Goal: Task Accomplishment & Management: Manage account settings

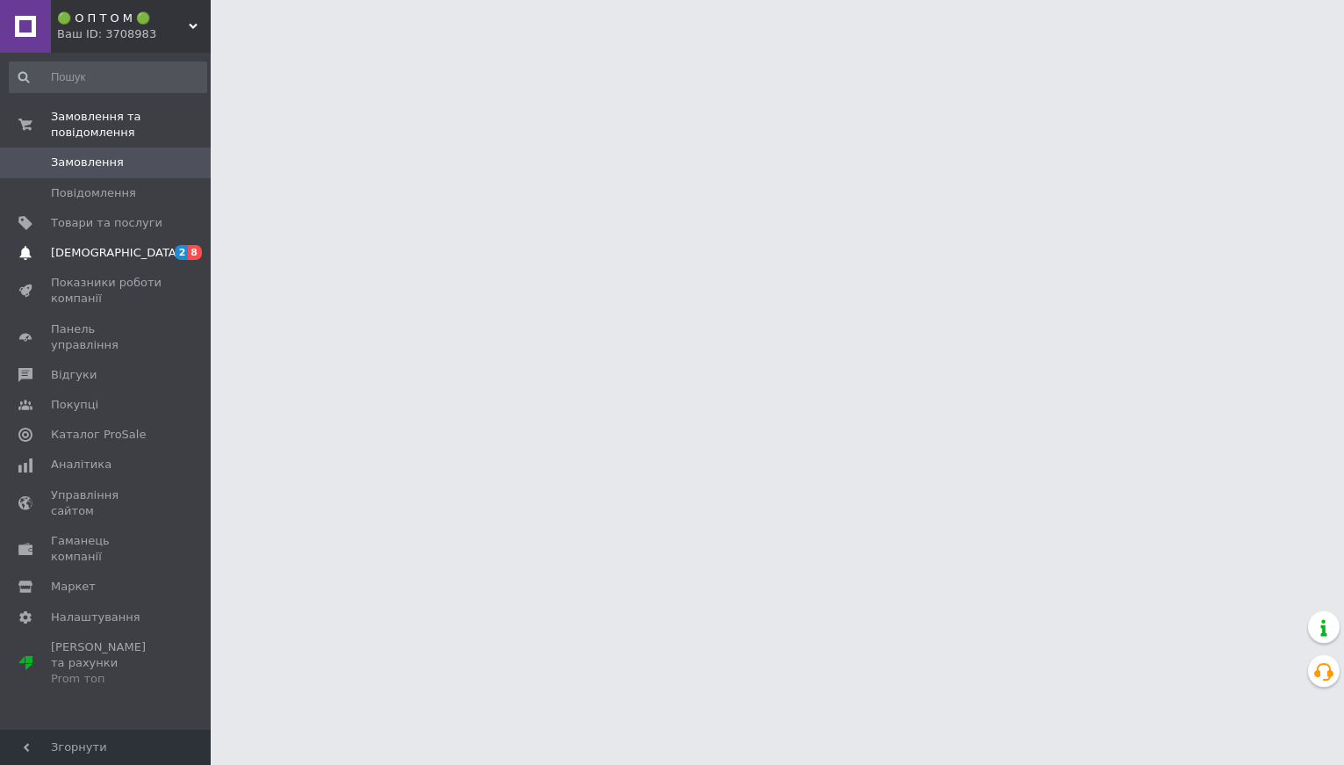
click at [111, 256] on span "[DEMOGRAPHIC_DATA]" at bounding box center [116, 253] width 130 height 16
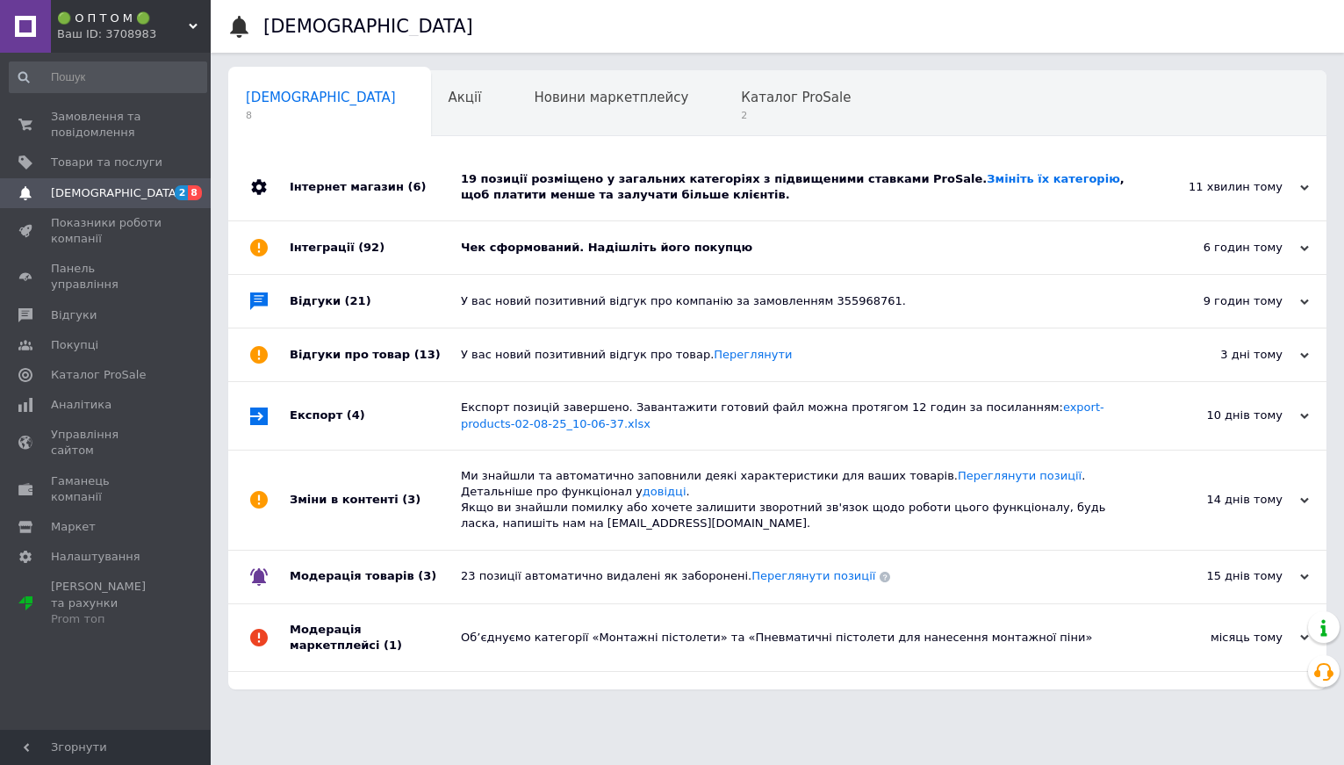
click at [550, 202] on div "19 позиції розміщено у загальних категоріях з підвищеними ставками ProSale. Змі…" at bounding box center [797, 187] width 673 height 32
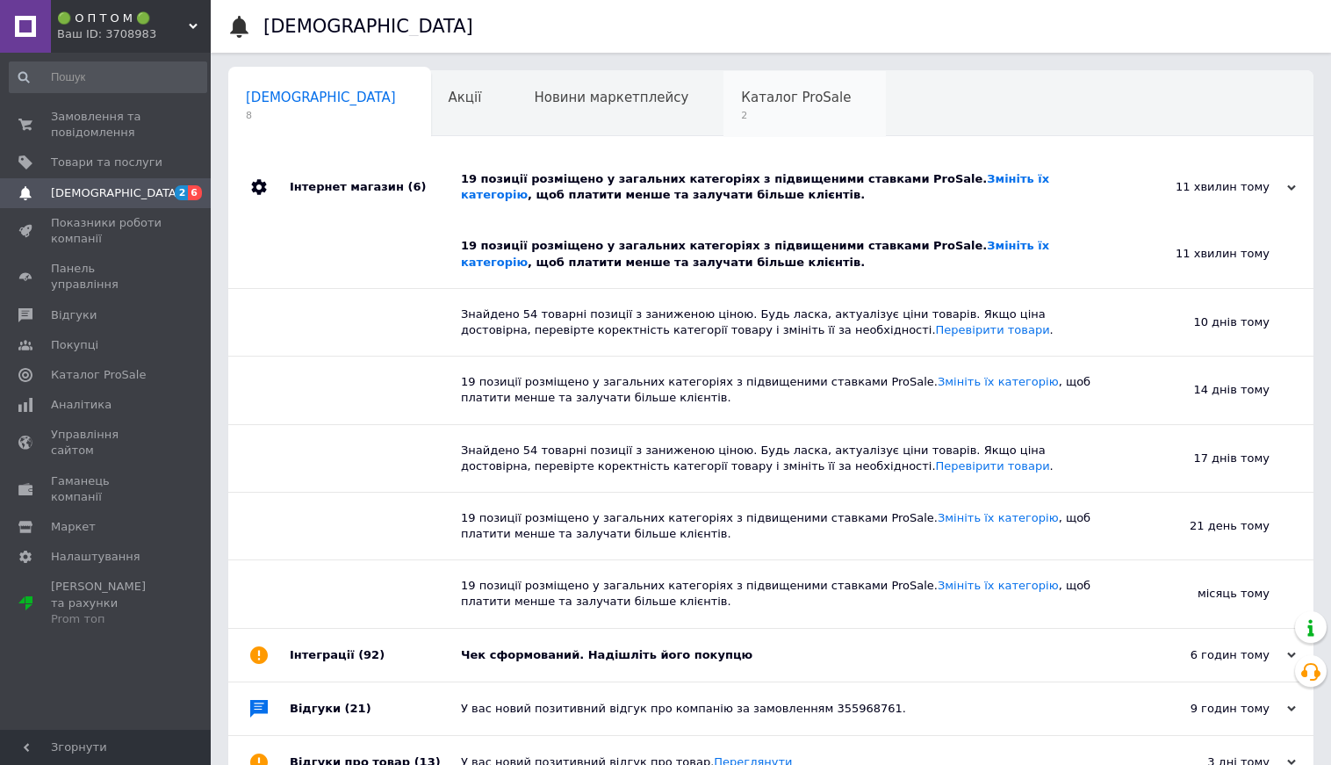
click at [741, 104] on span "Каталог ProSale" at bounding box center [796, 98] width 110 height 16
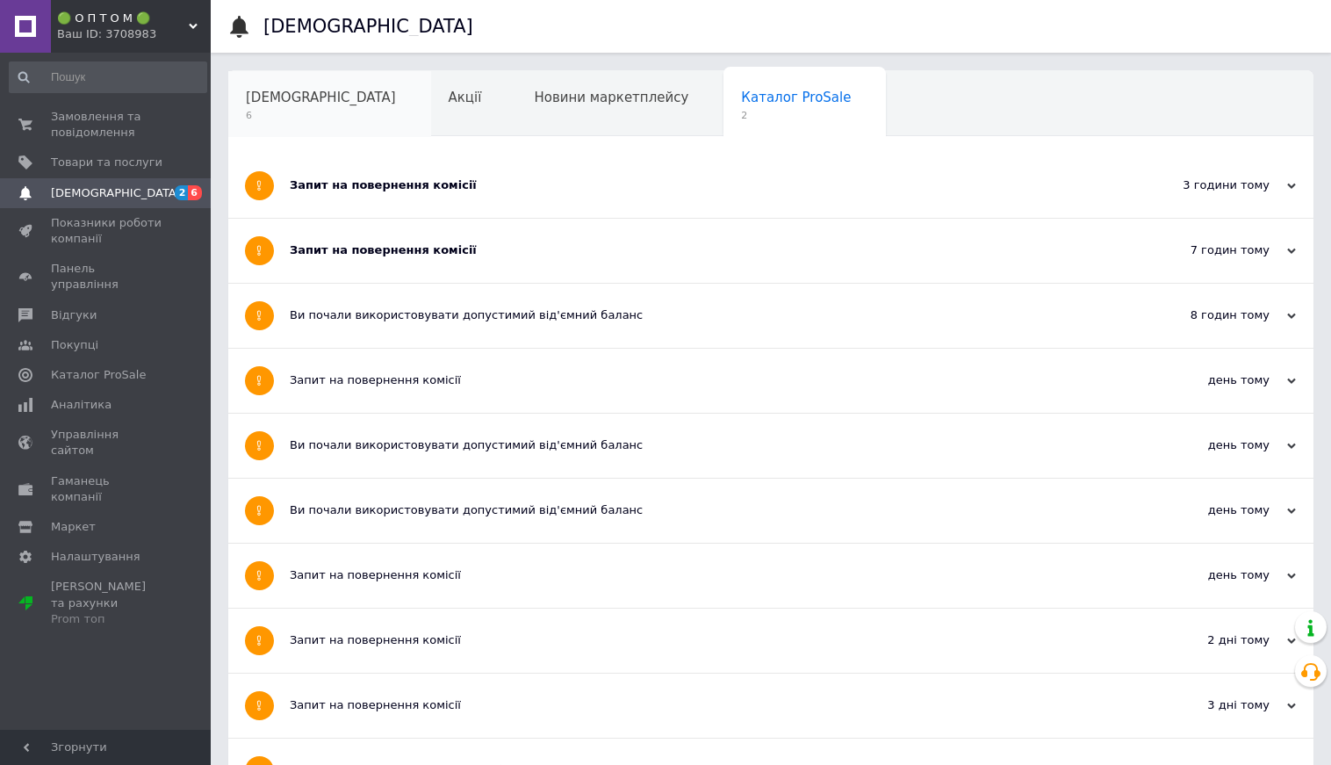
click at [284, 111] on span "6" at bounding box center [321, 115] width 150 height 13
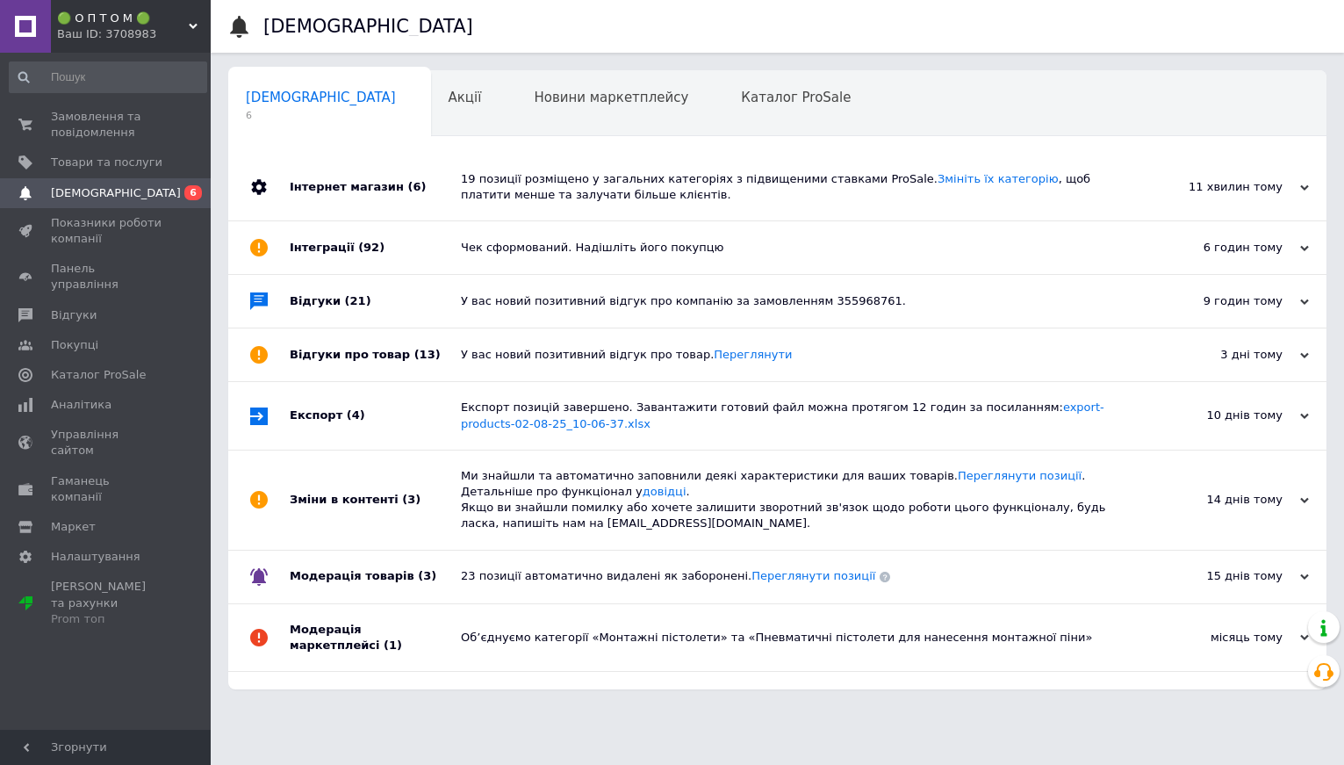
click at [601, 260] on div "Чек сформований. Надішліть його покупцю" at bounding box center [797, 247] width 673 height 53
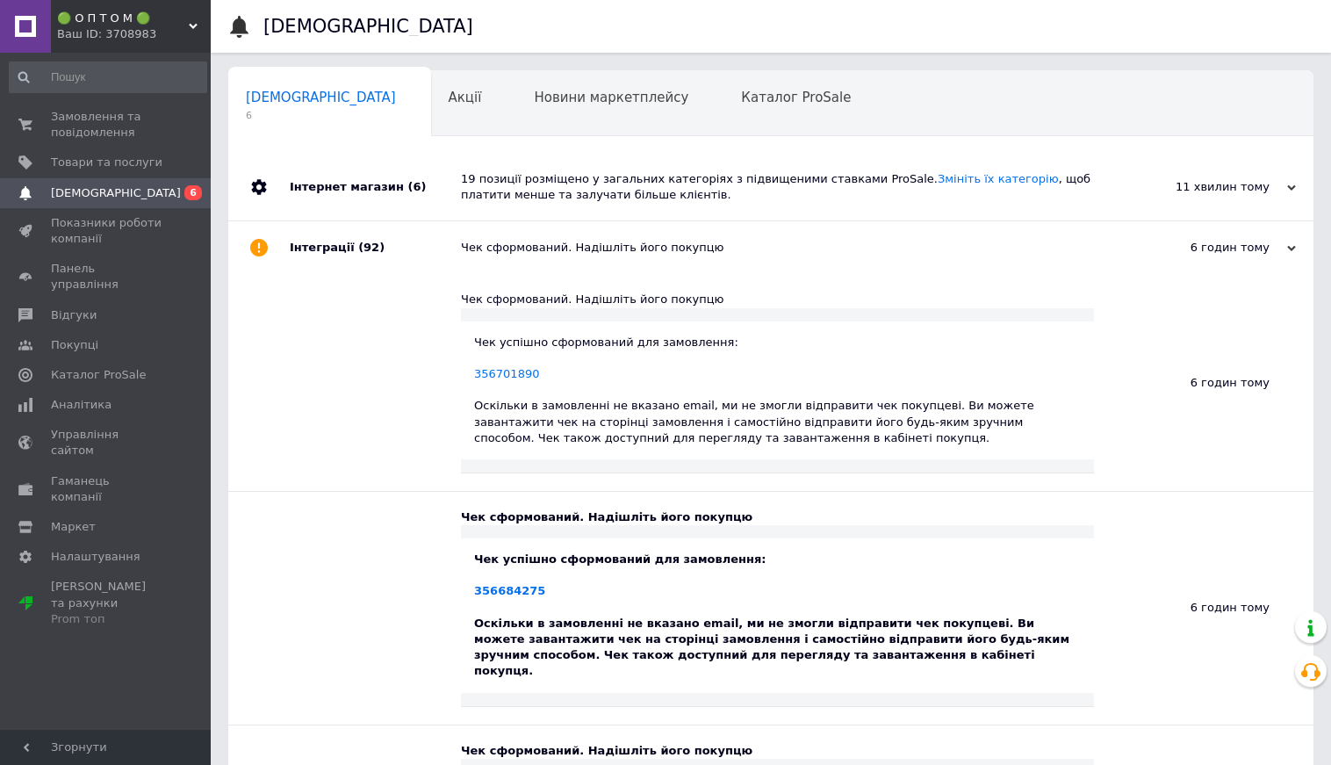
click at [601, 260] on div "Чек сформований. Надішліть його покупцю" at bounding box center [790, 247] width 659 height 53
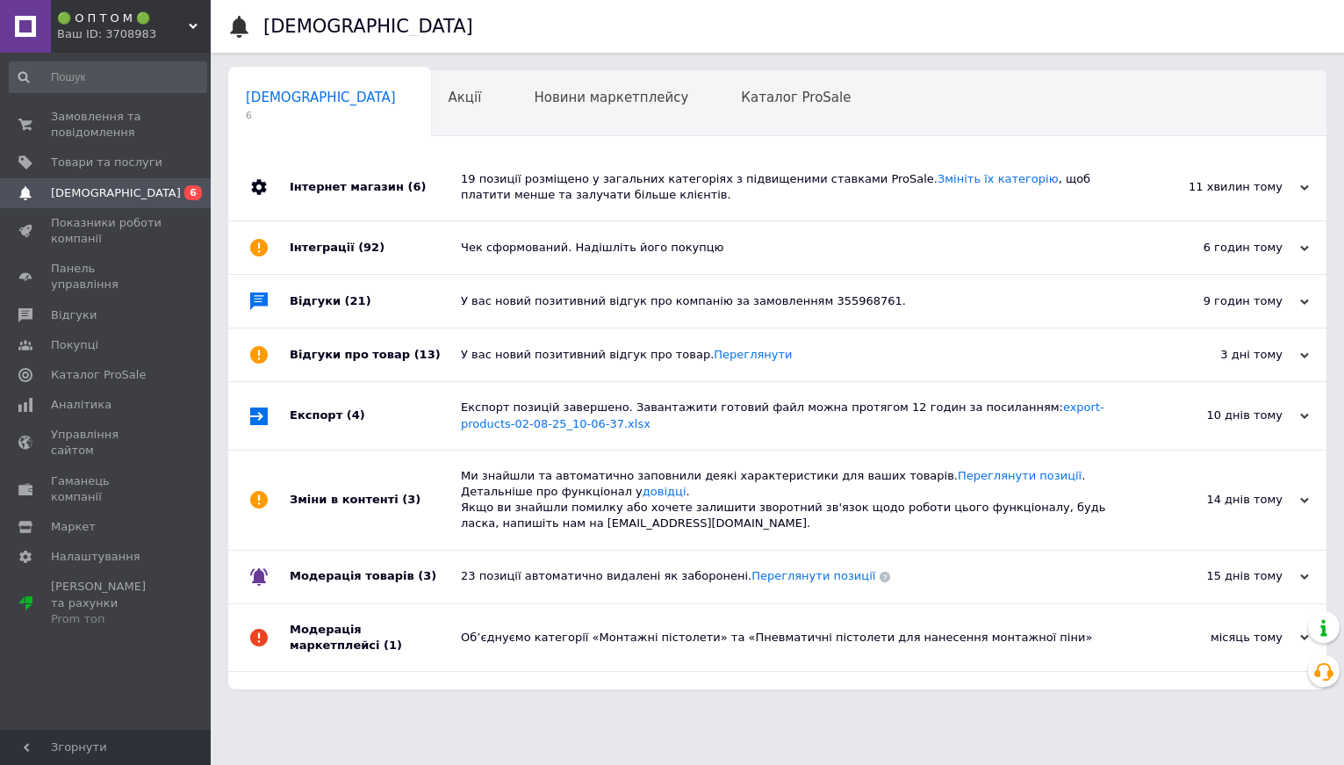
click at [615, 301] on div "У вас новий позитивний відгук про компанію за замовленням 355968761." at bounding box center [797, 301] width 673 height 16
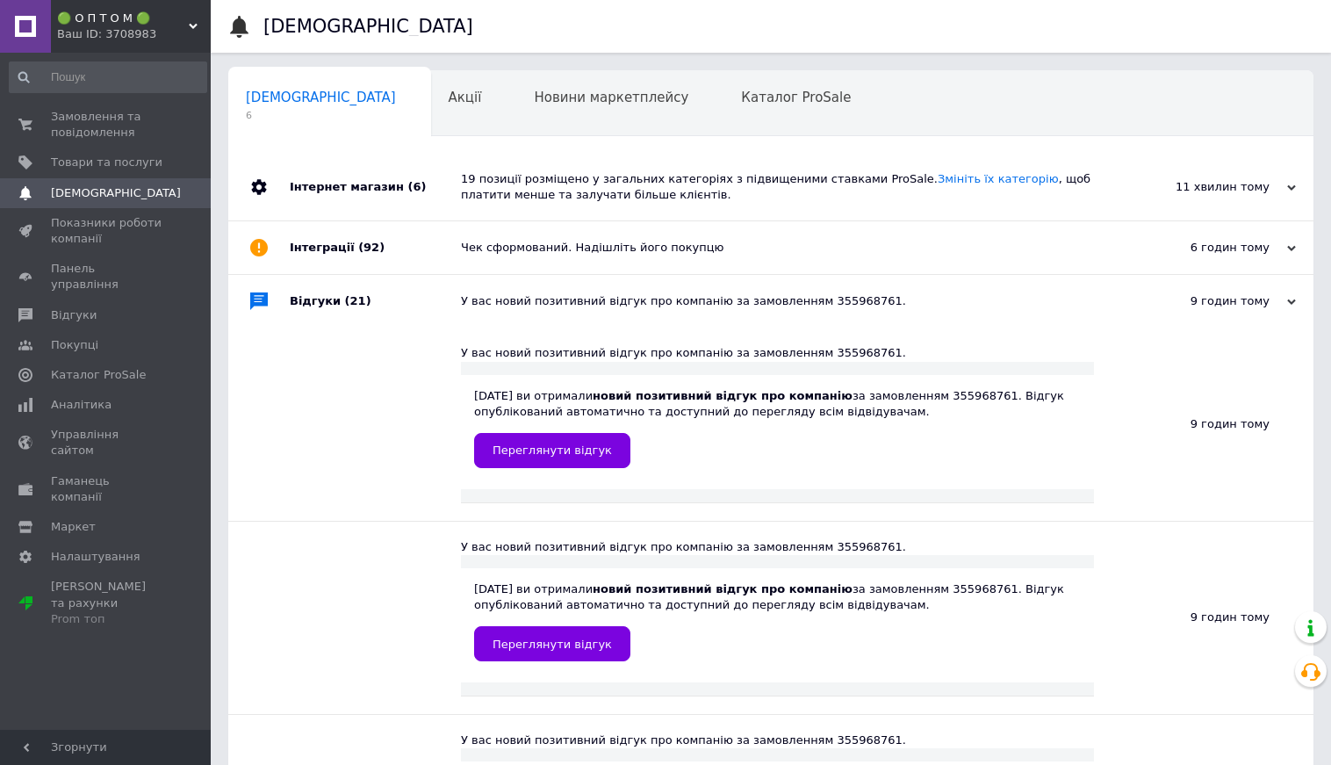
click at [615, 301] on div "У вас новий позитивний відгук про компанію за замовленням 355968761." at bounding box center [790, 301] width 659 height 16
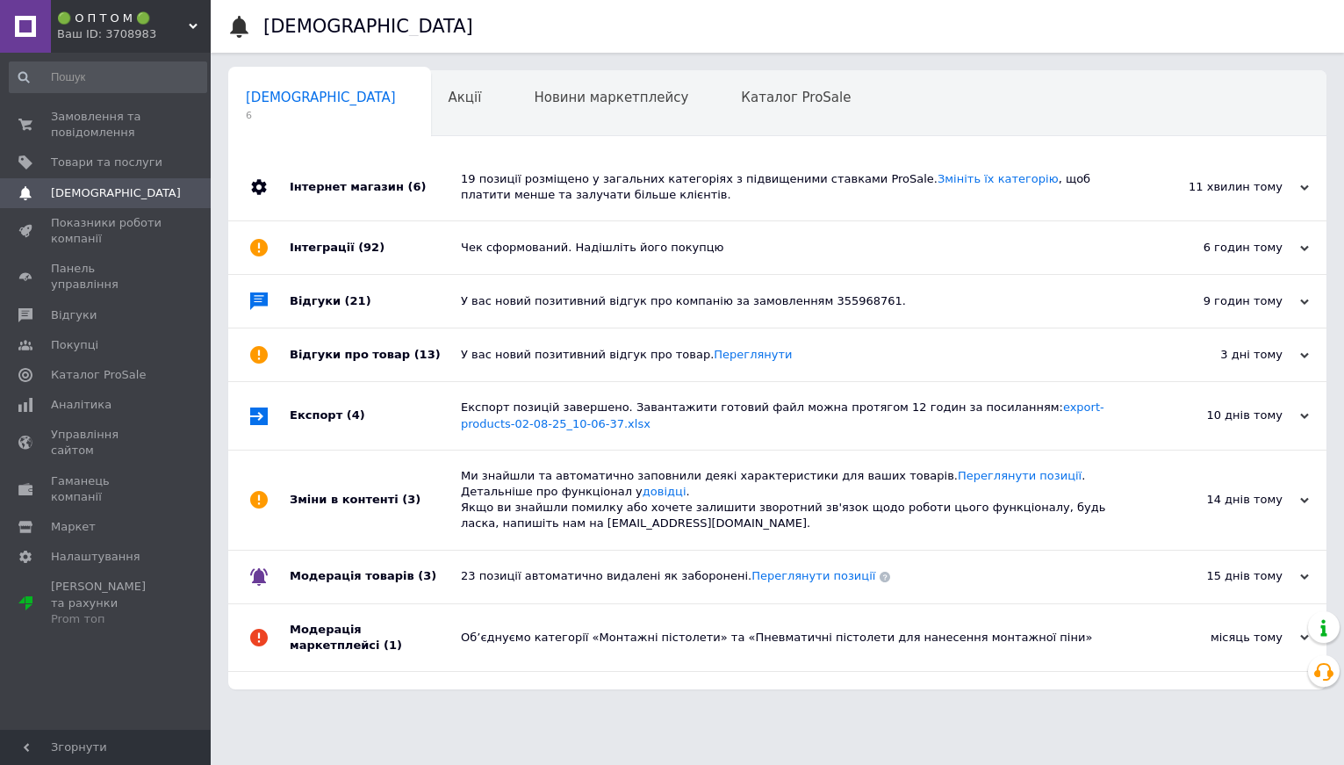
click at [627, 358] on div "У вас новий позитивний відгук про товар. Переглянути" at bounding box center [797, 355] width 673 height 16
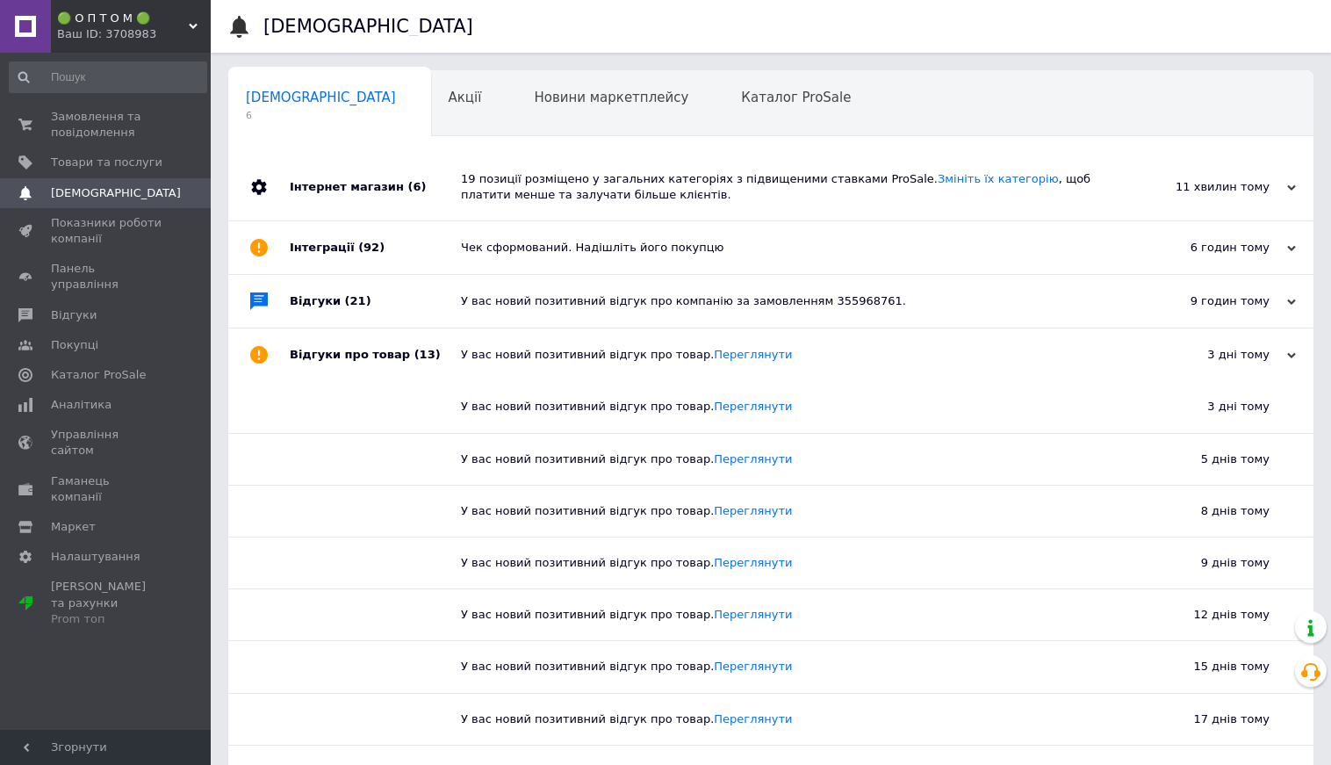
click at [627, 358] on div "У вас новий позитивний відгук про товар. Переглянути" at bounding box center [790, 355] width 659 height 16
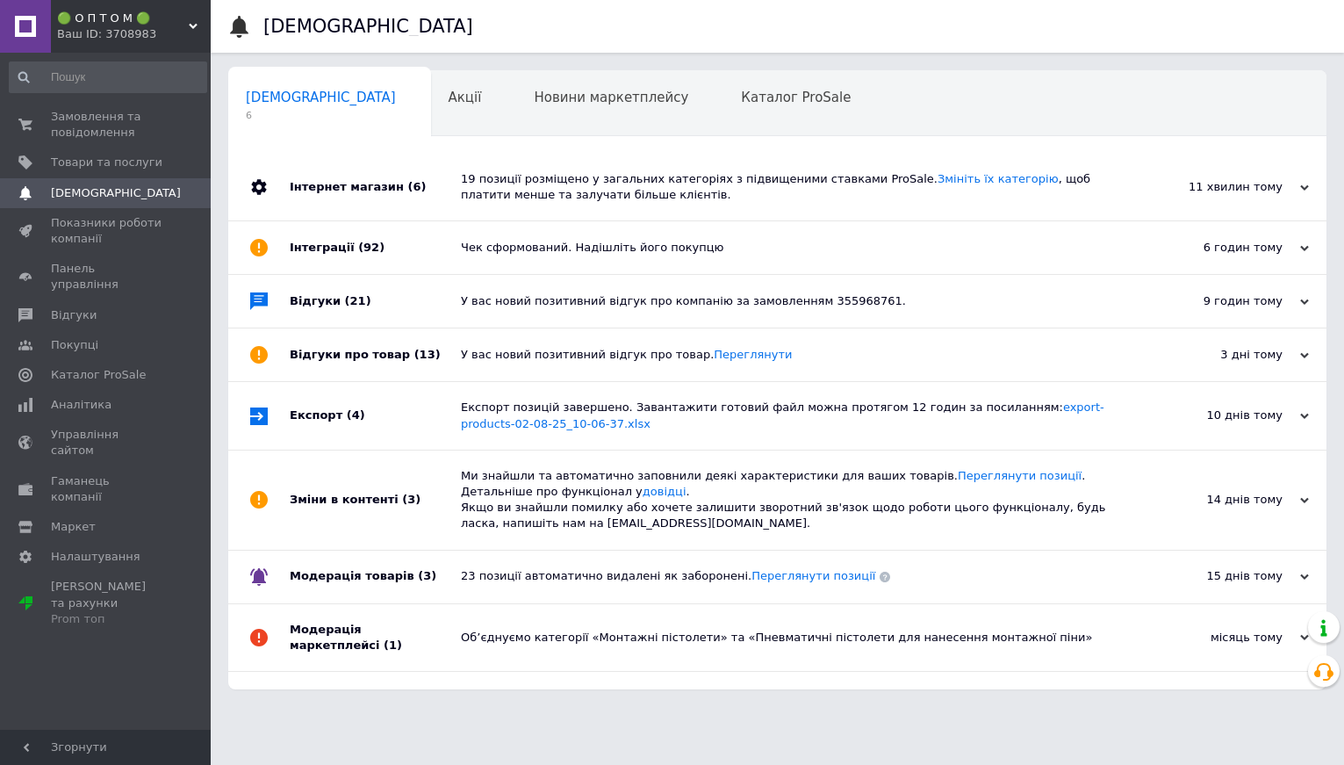
click at [608, 416] on div "Експорт позицій завершено. Завантажити готовий файл можна протягом 12 годин за …" at bounding box center [797, 415] width 673 height 32
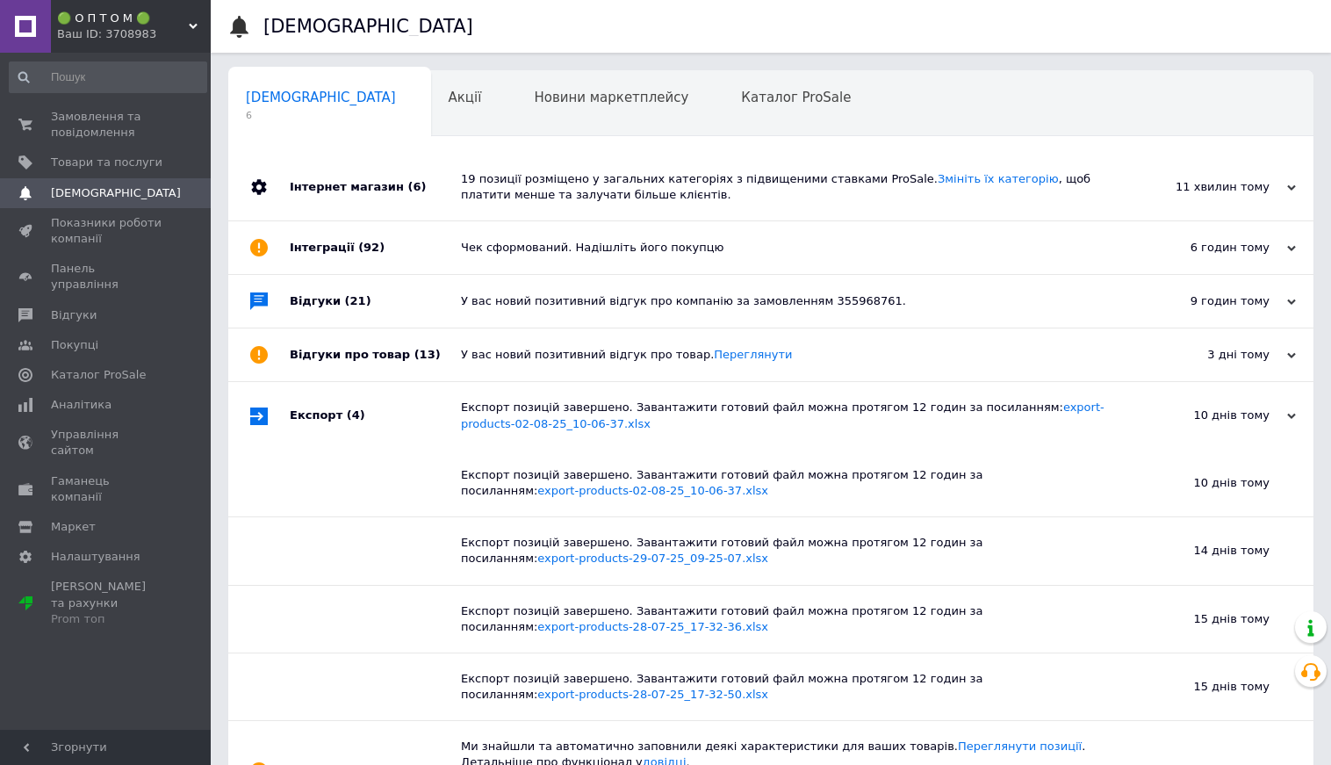
click at [608, 416] on div "Експорт позицій завершено. Завантажити готовий файл можна протягом 12 годин за …" at bounding box center [790, 415] width 659 height 32
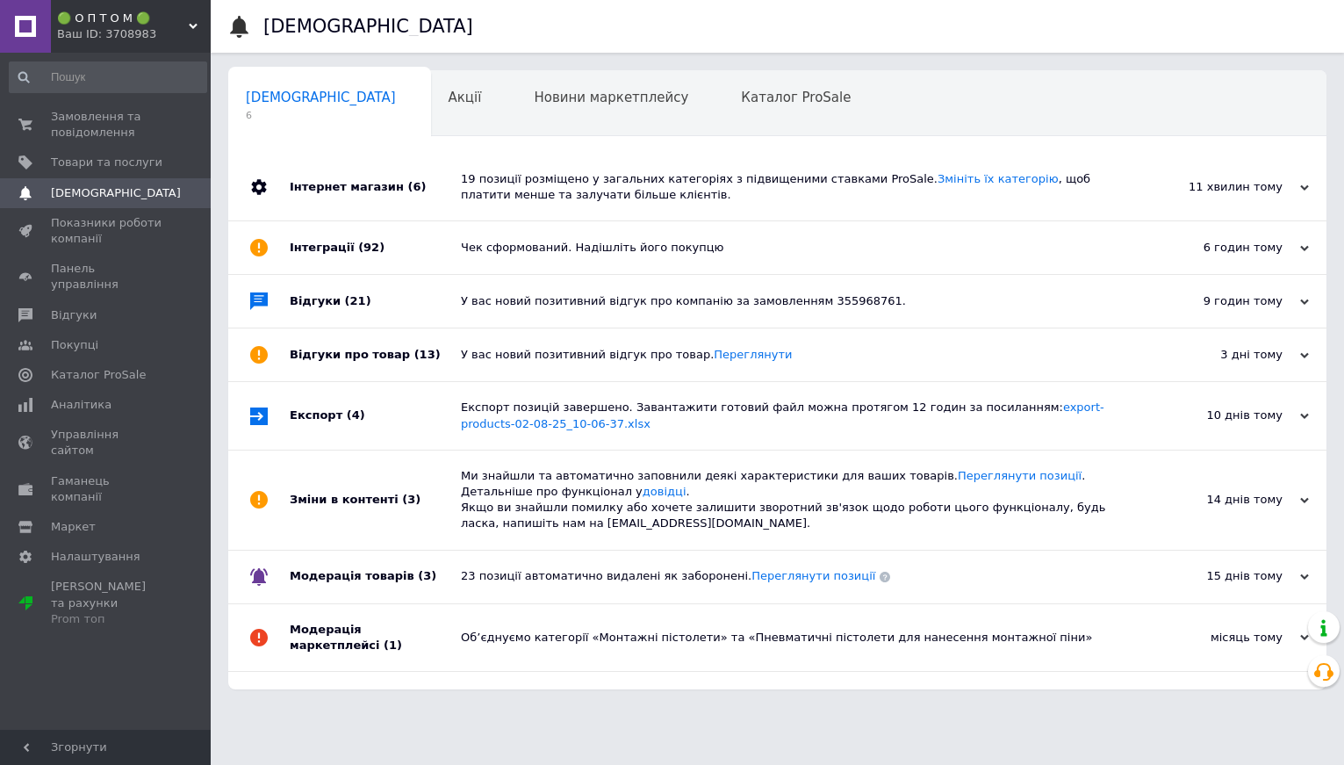
drag, startPoint x: 637, startPoint y: 451, endPoint x: 648, endPoint y: 466, distance: 18.3
click at [638, 451] on div "Ми знайшли та автоматично заповнили деякі характеристики для ваших товарів. Пер…" at bounding box center [797, 499] width 673 height 99
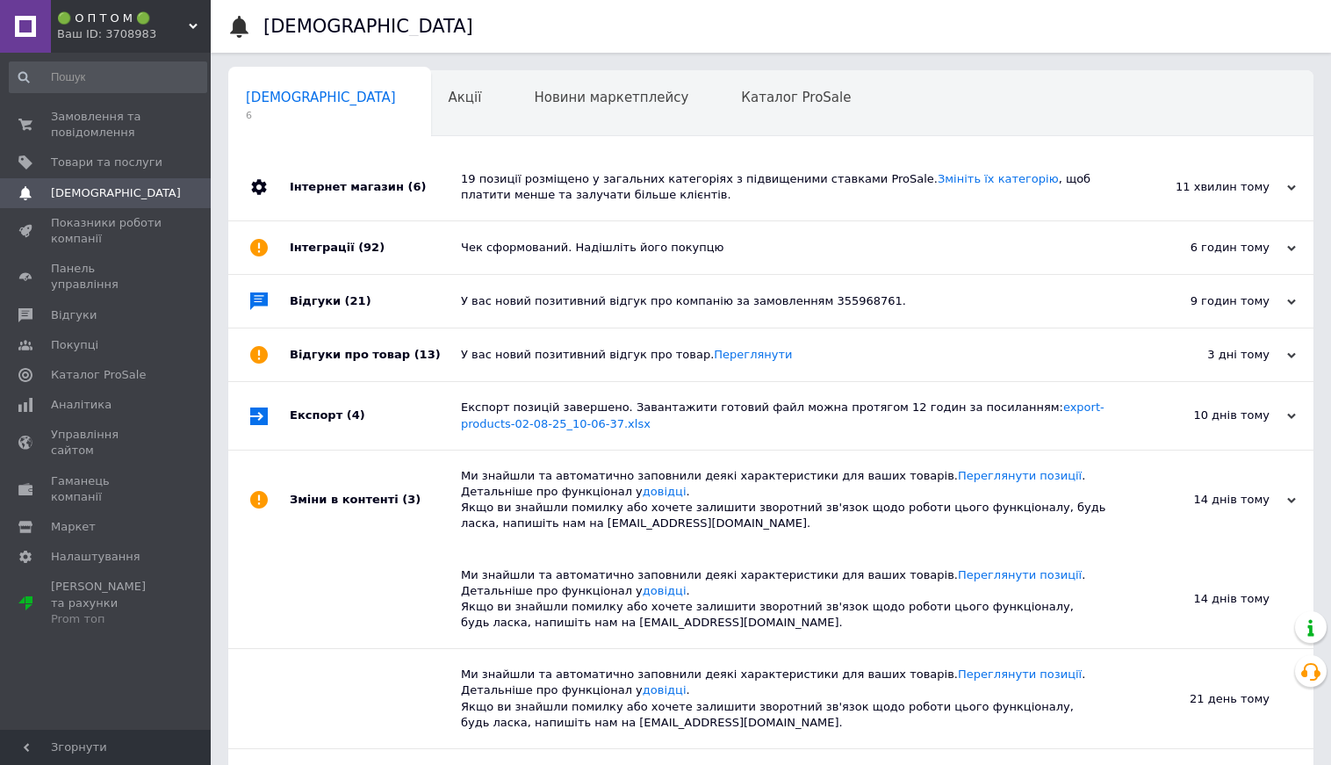
click at [666, 493] on div "Ми знайшли та автоматично заповнили деякі характеристики для ваших товарів. Пер…" at bounding box center [790, 500] width 659 height 64
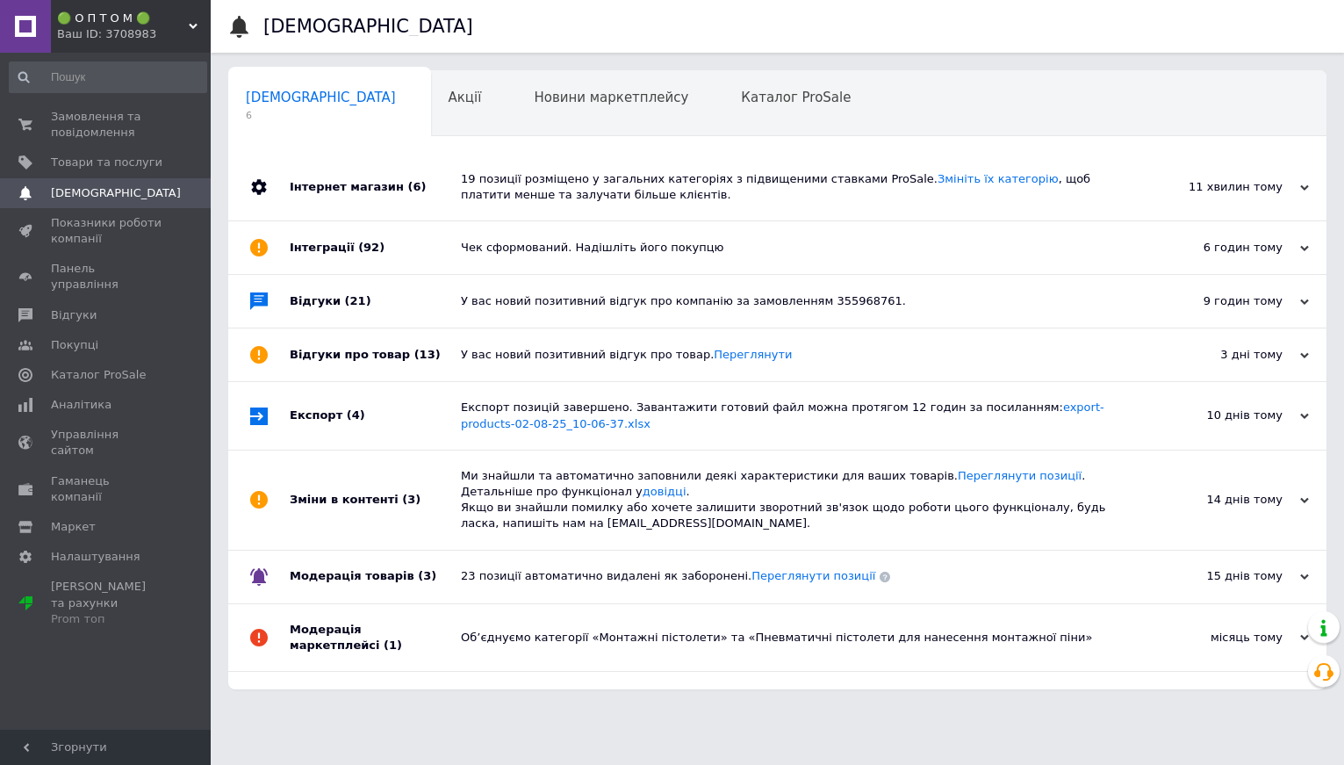
click at [659, 590] on div "23 позиції автоматично видалені як заборонені. Переглянути позиції" at bounding box center [797, 576] width 673 height 53
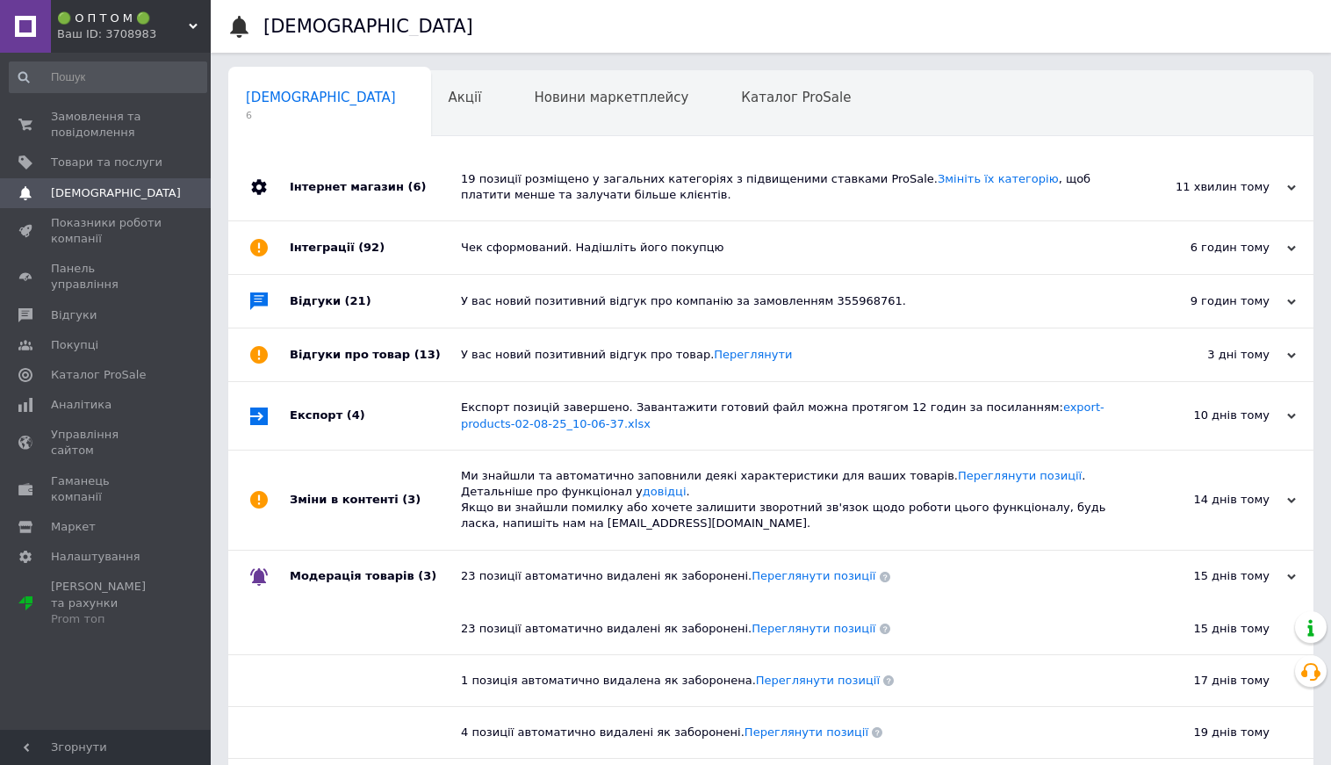
click at [659, 590] on div "23 позиції автоматично видалені як заборонені. Переглянути позиції" at bounding box center [790, 576] width 659 height 53
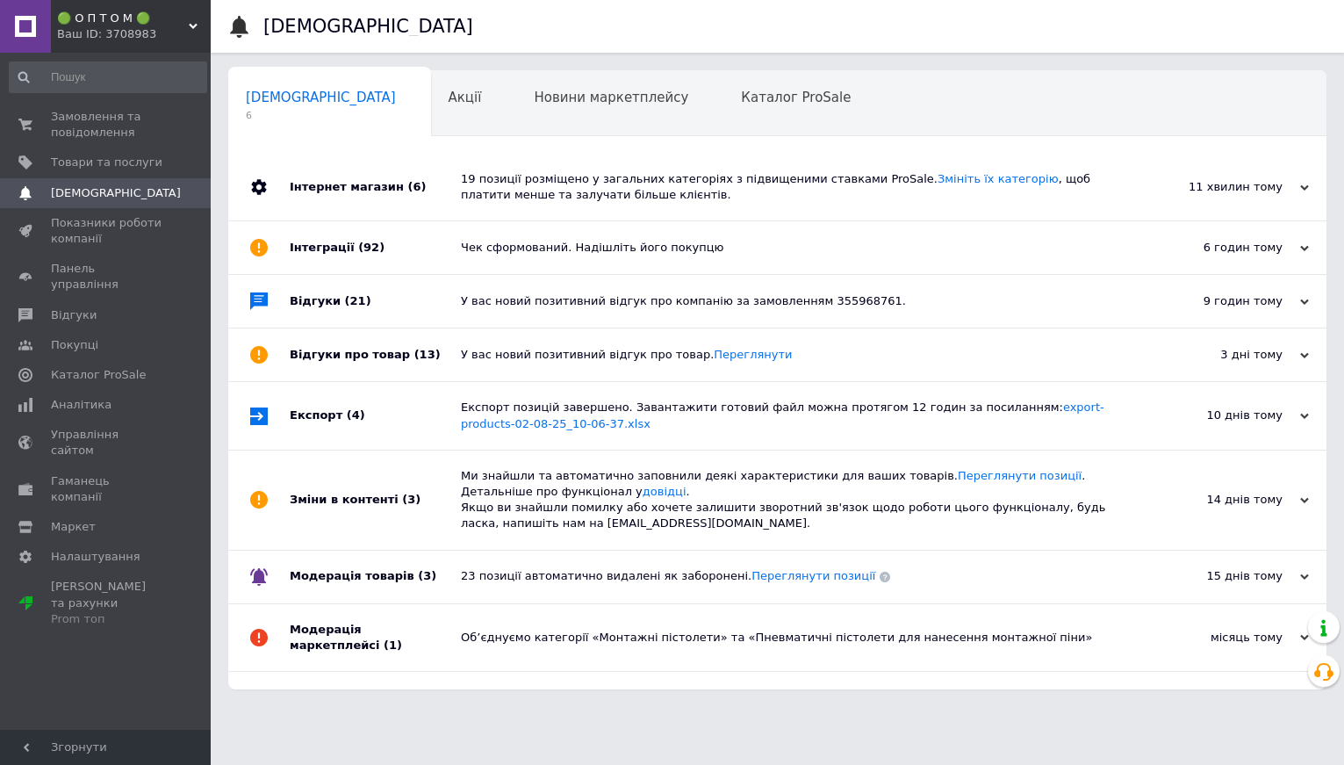
click at [636, 631] on div "Об’єднуємо категорії «Монтажні пістолети» та «Пневматичні пістолети для нанесен…" at bounding box center [797, 638] width 673 height 16
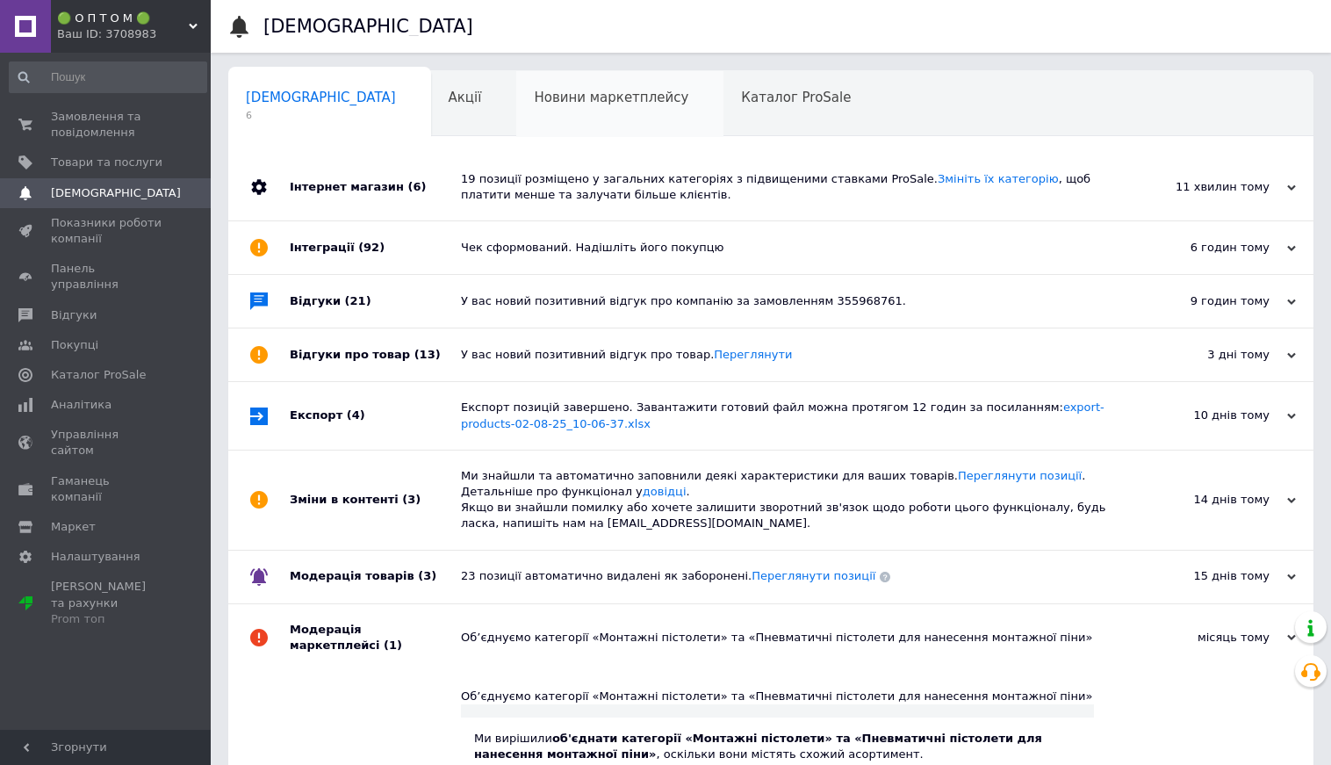
click at [534, 97] on span "Новини маркетплейсу" at bounding box center [611, 98] width 155 height 16
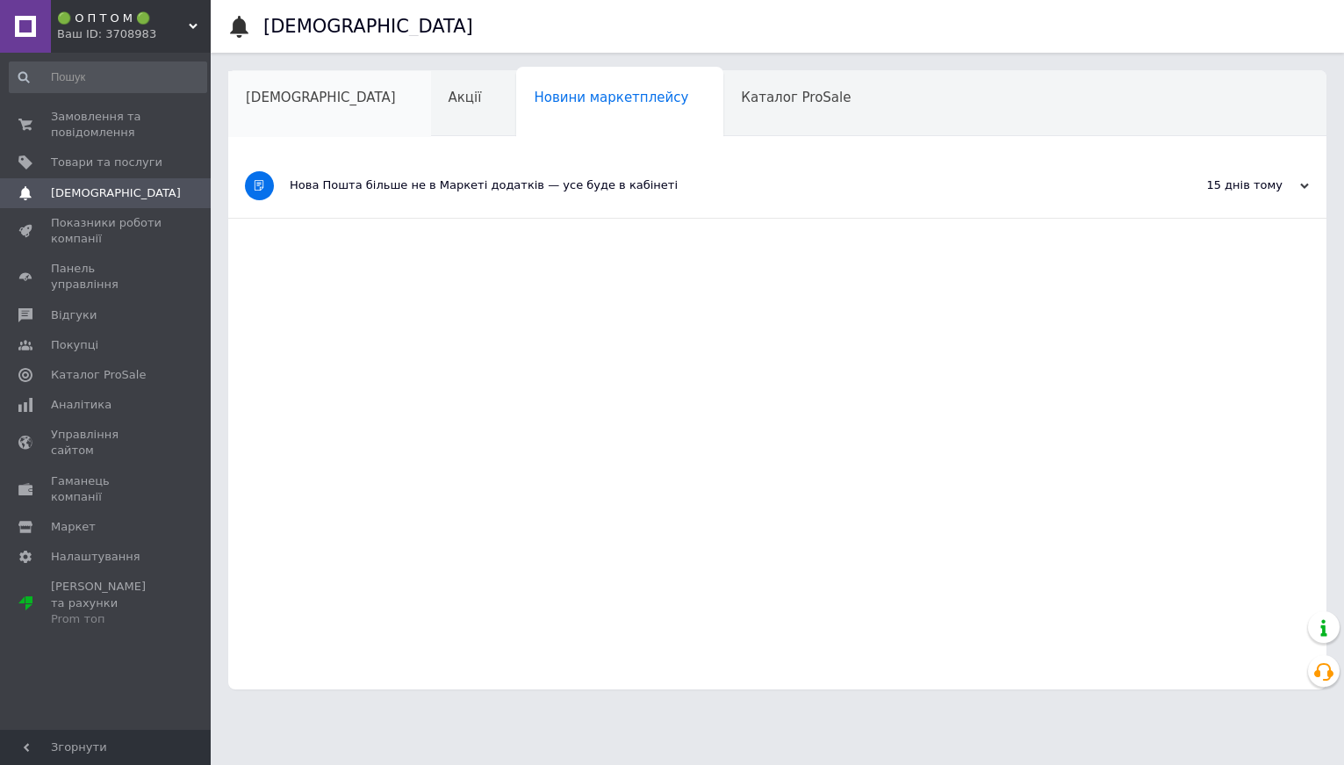
click at [306, 103] on span "[DEMOGRAPHIC_DATA]" at bounding box center [321, 98] width 150 height 16
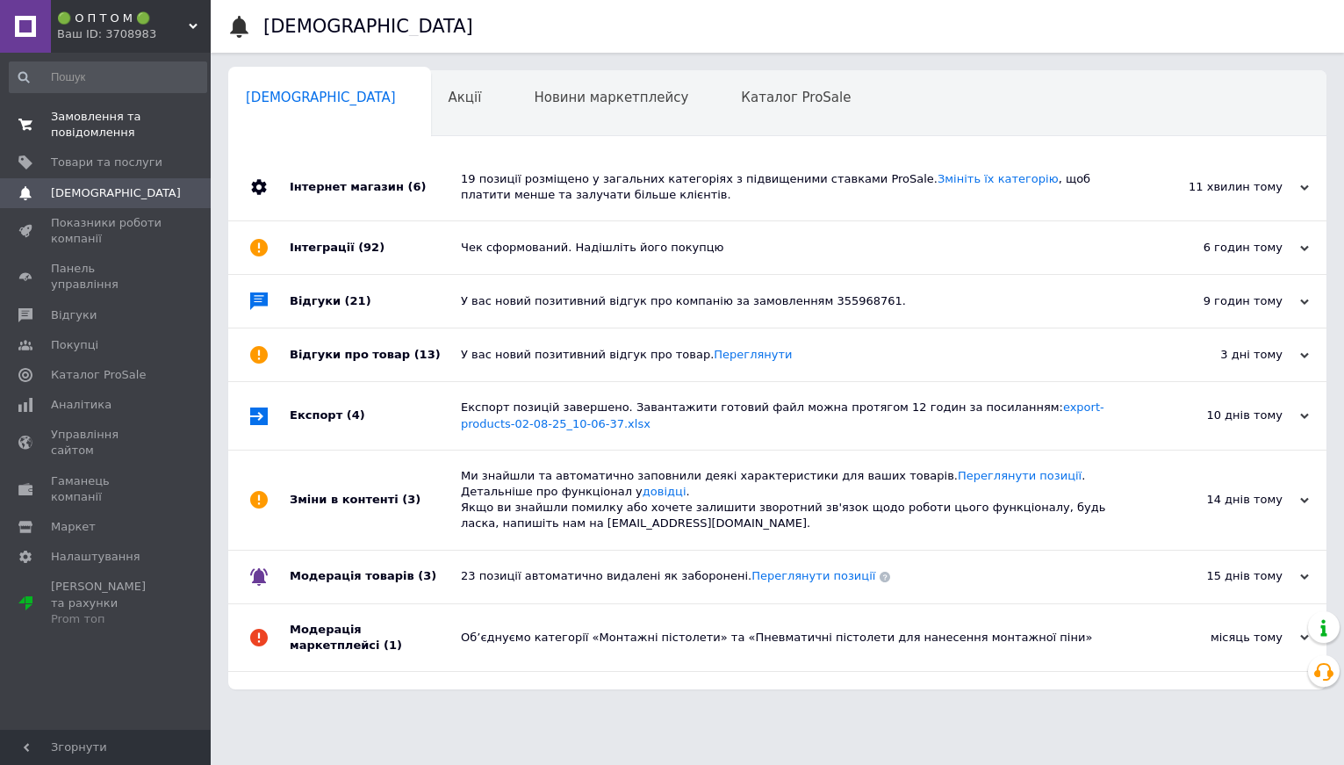
click at [105, 126] on span "Замовлення та повідомлення" at bounding box center [107, 125] width 112 height 32
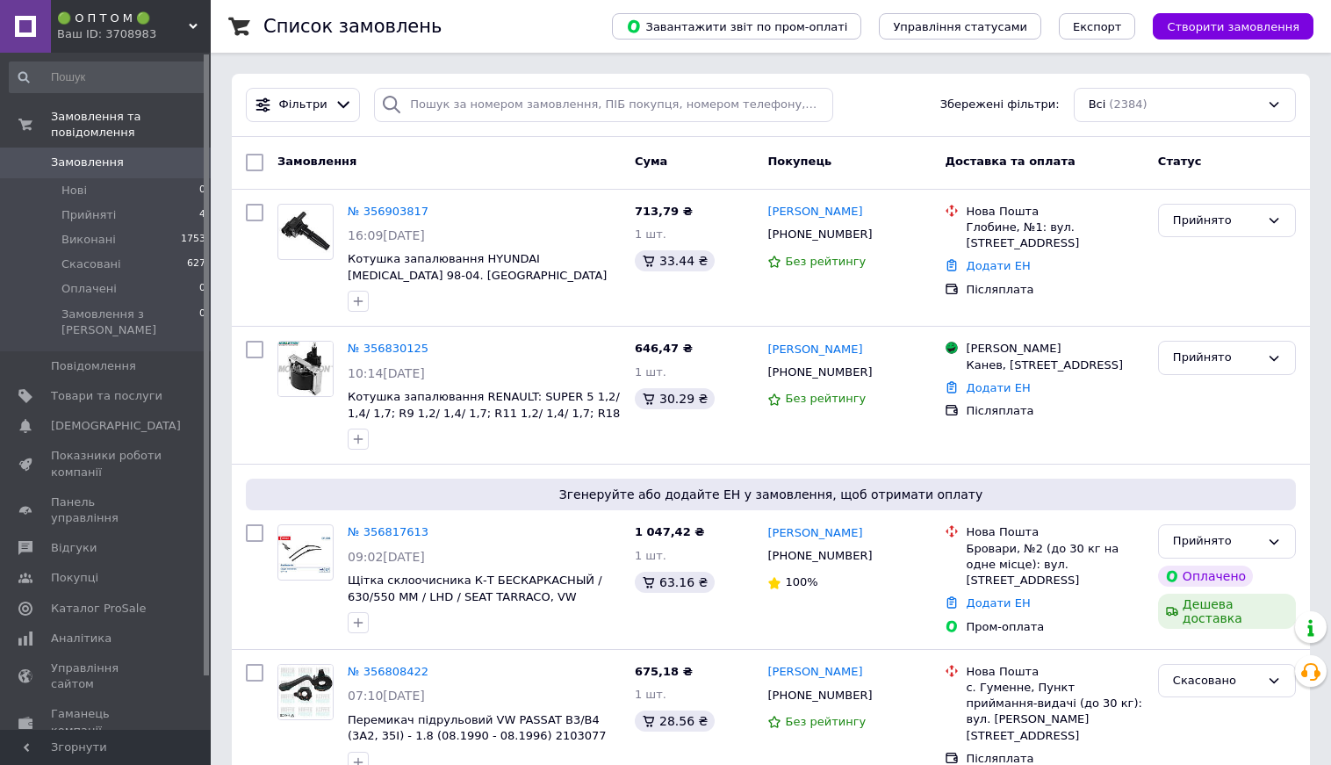
click at [115, 14] on span "🟢 О П Т О М 🟢" at bounding box center [123, 19] width 132 height 16
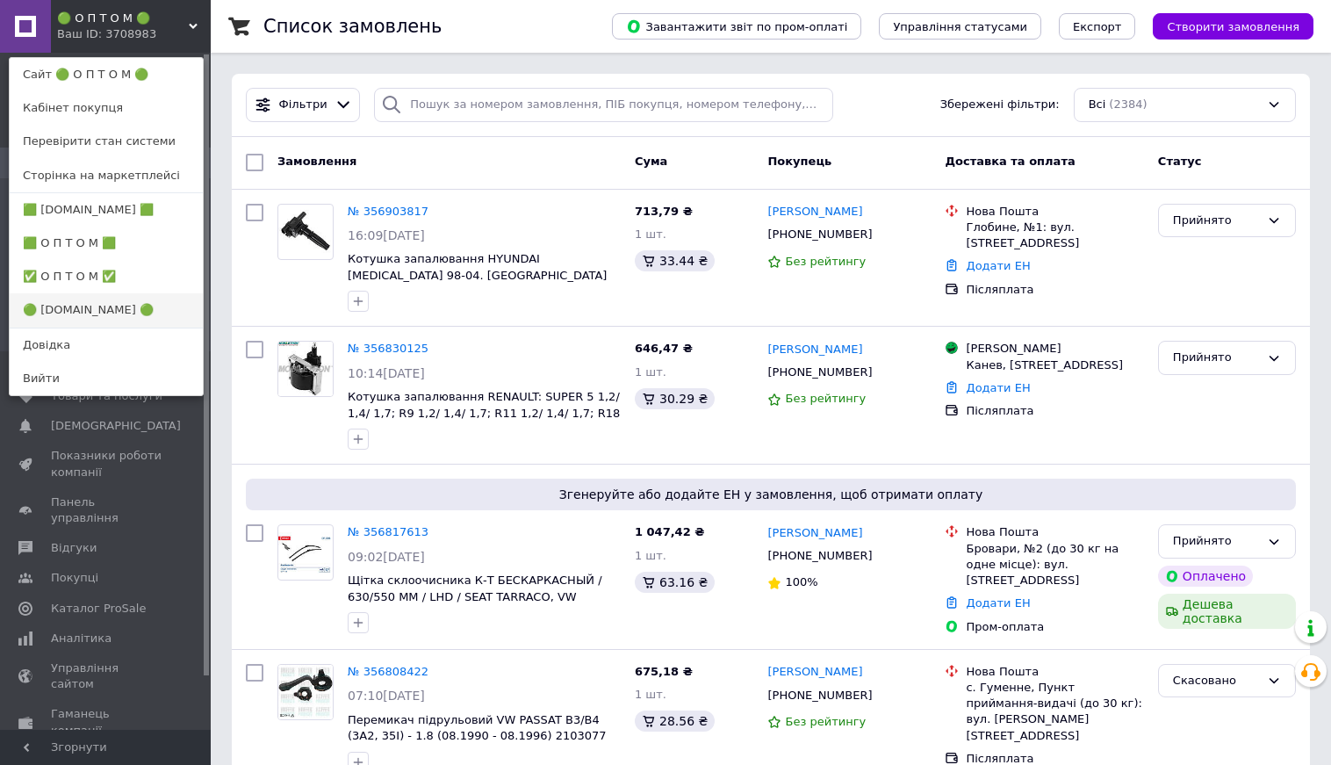
click at [130, 301] on link "🟢 [DOMAIN_NAME] 🟢" at bounding box center [106, 309] width 193 height 33
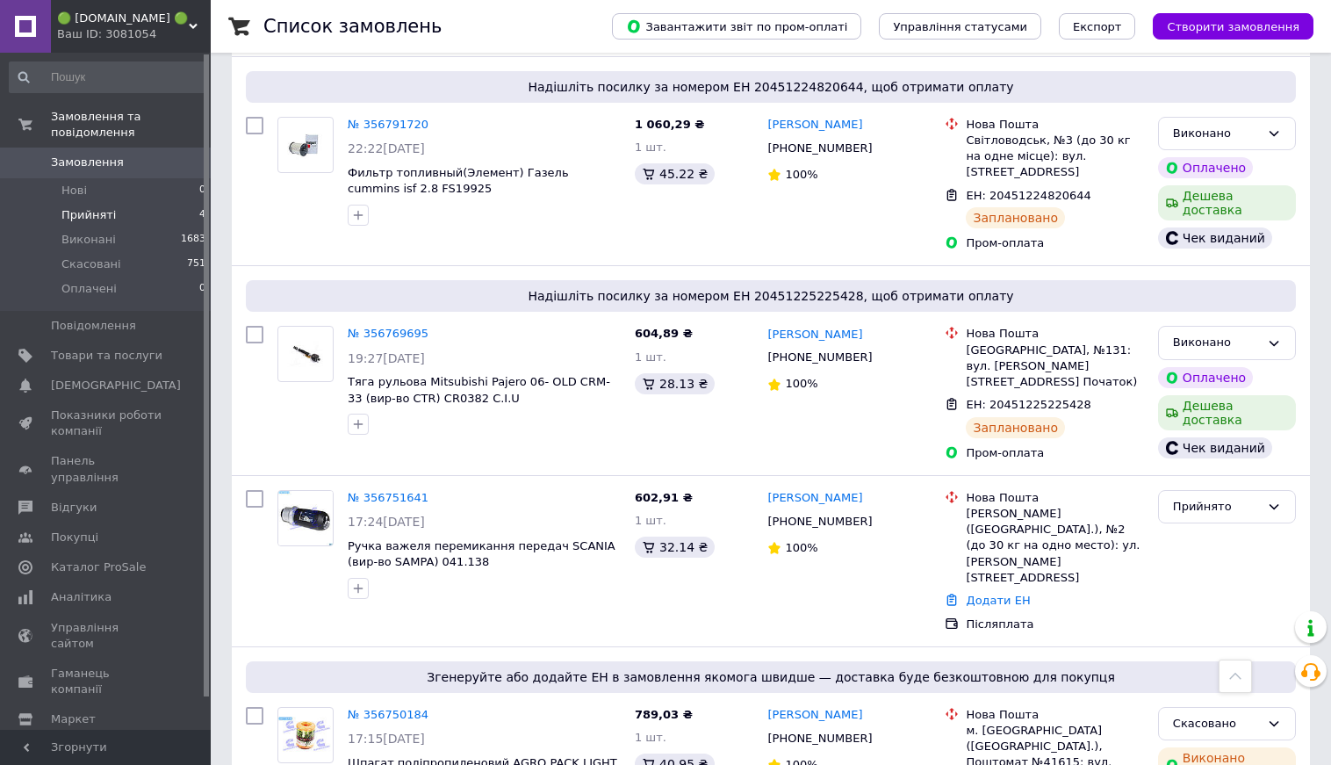
click at [113, 214] on li "Прийняті 4" at bounding box center [108, 215] width 216 height 25
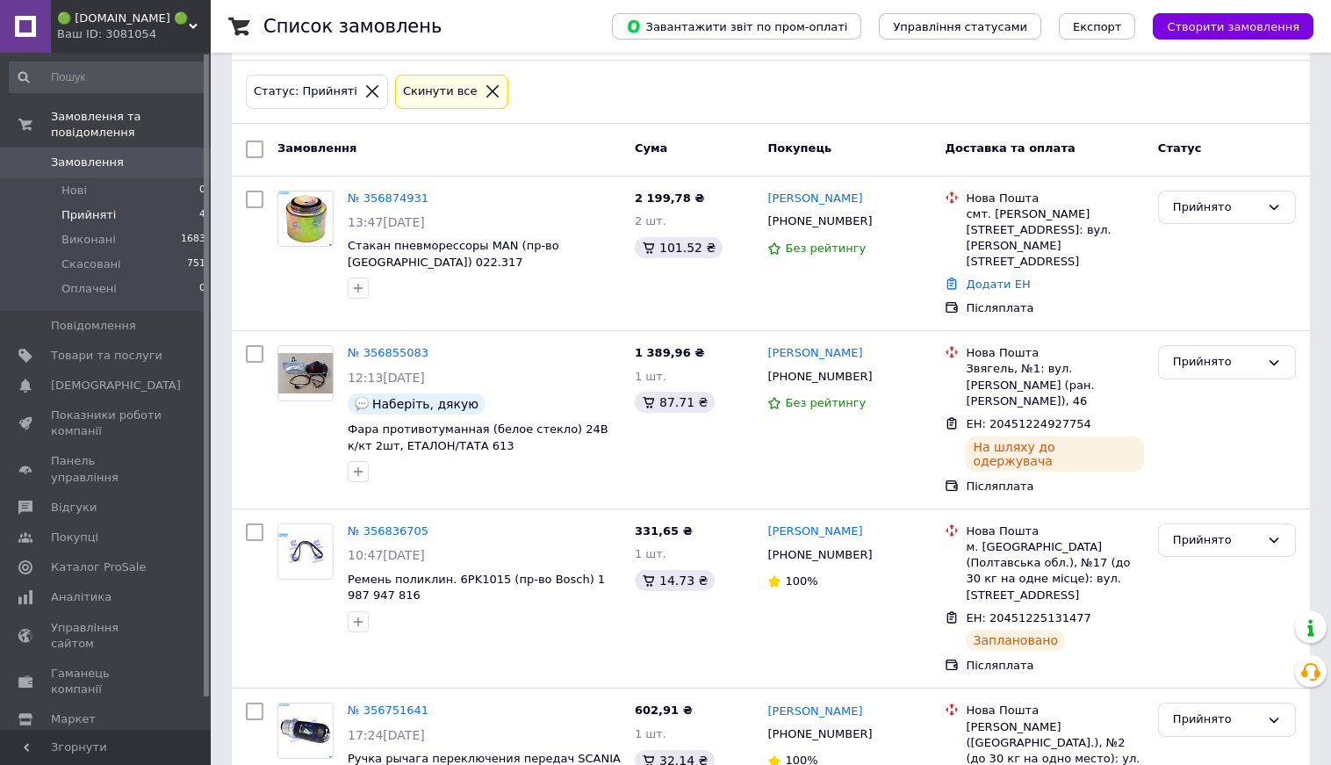
scroll to position [204, 0]
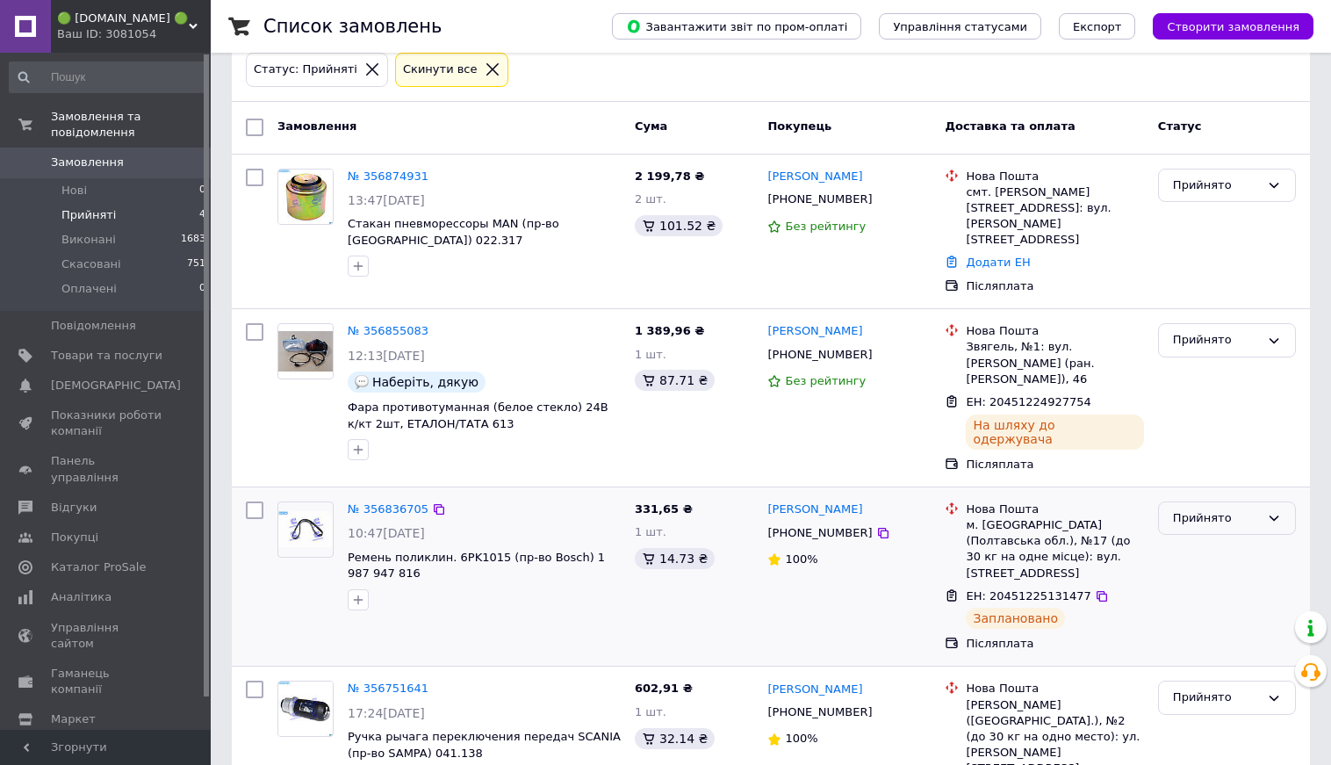
click at [1209, 509] on div "Прийнято" at bounding box center [1216, 518] width 87 height 18
click at [1196, 538] on li "Виконано" at bounding box center [1227, 554] width 136 height 32
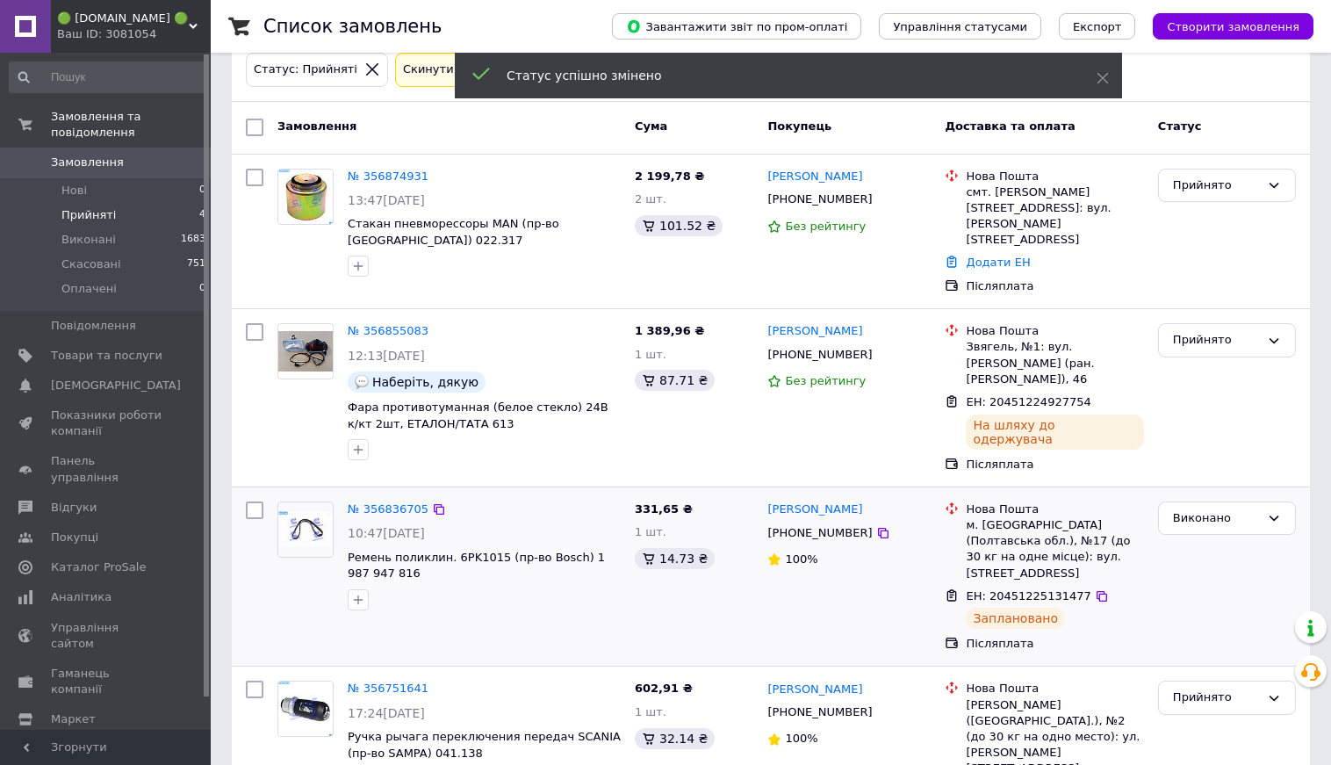
click at [1216, 331] on div "Прийнято" at bounding box center [1216, 340] width 87 height 18
click at [1184, 361] on li "Виконано" at bounding box center [1227, 377] width 136 height 32
click at [139, 30] on div "Ваш ID: 3081054" at bounding box center [134, 34] width 154 height 16
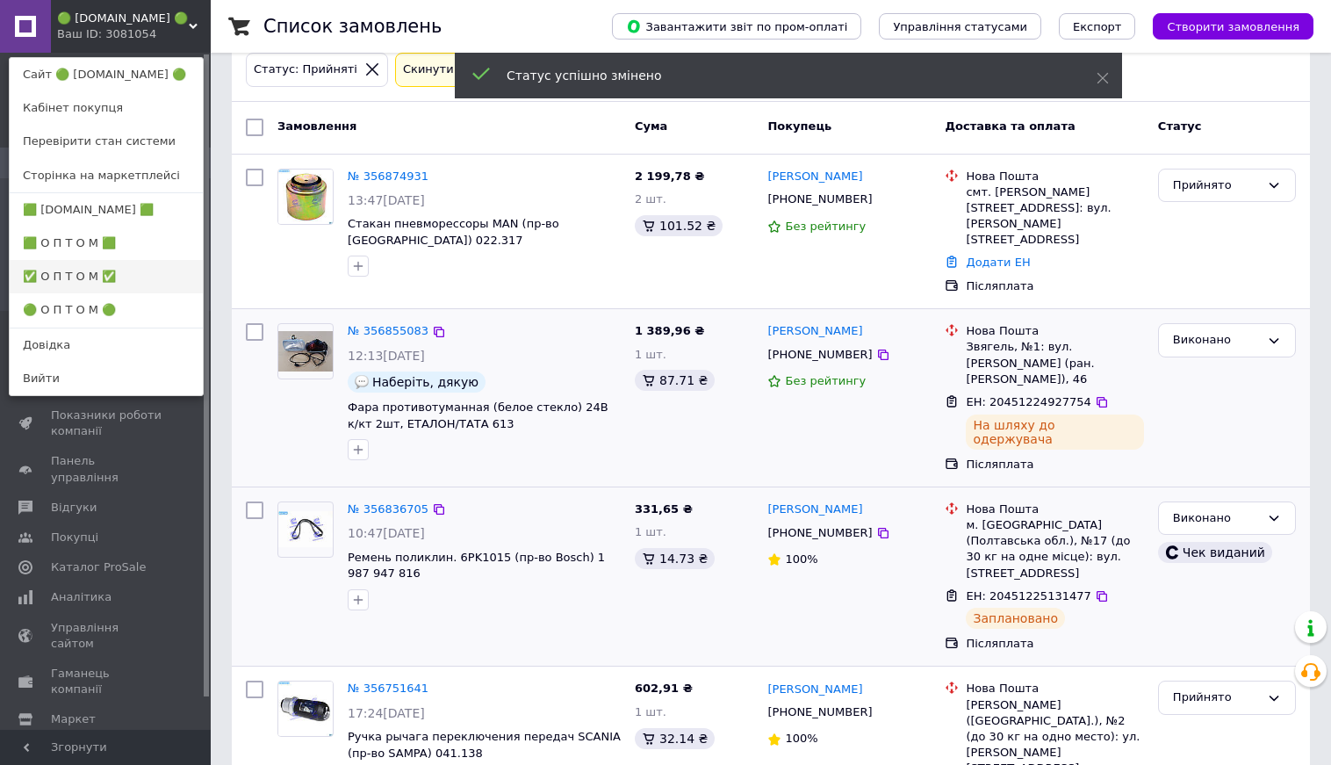
click at [98, 284] on link "✅ О П Т О М ✅" at bounding box center [106, 276] width 193 height 33
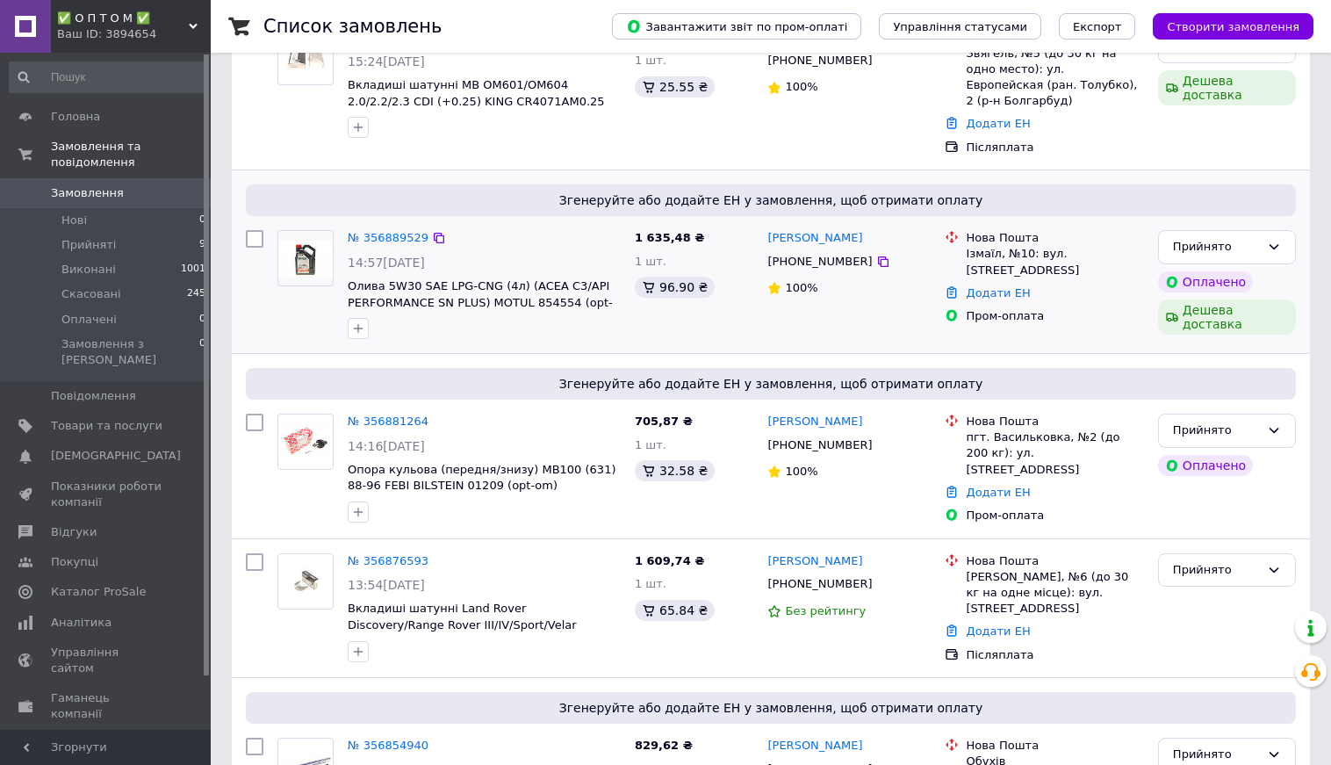
scroll to position [404, 0]
click at [392, 414] on link "№ 356881264" at bounding box center [388, 420] width 81 height 13
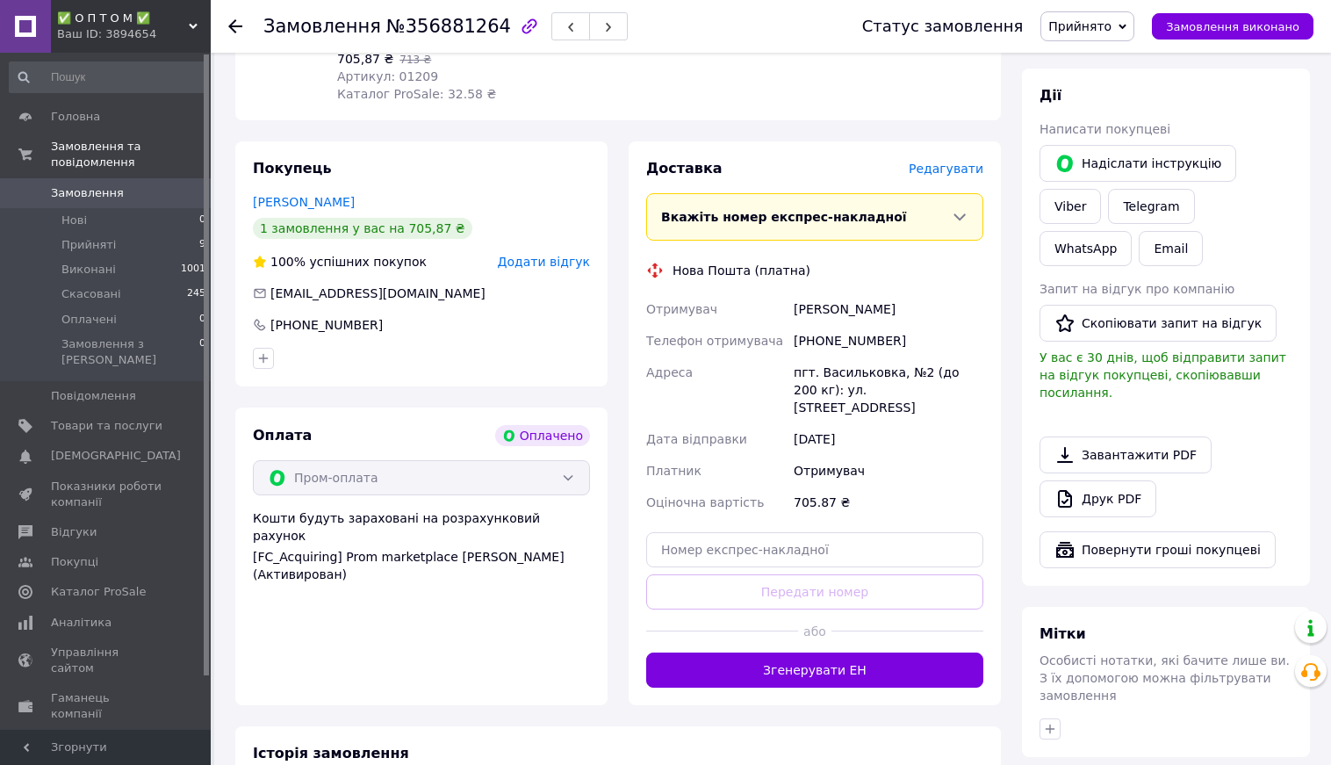
scroll to position [855, 0]
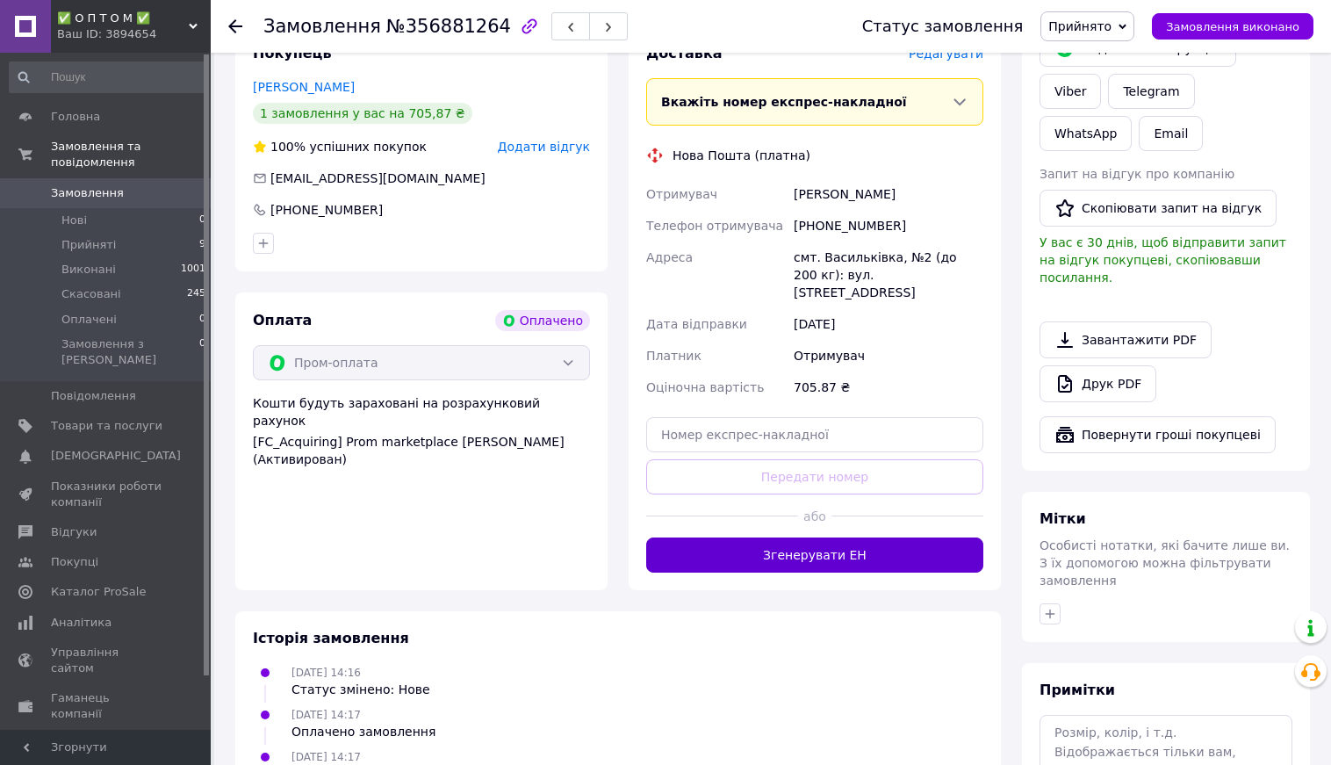
click at [802, 544] on button "Згенерувати ЕН" at bounding box center [814, 554] width 337 height 35
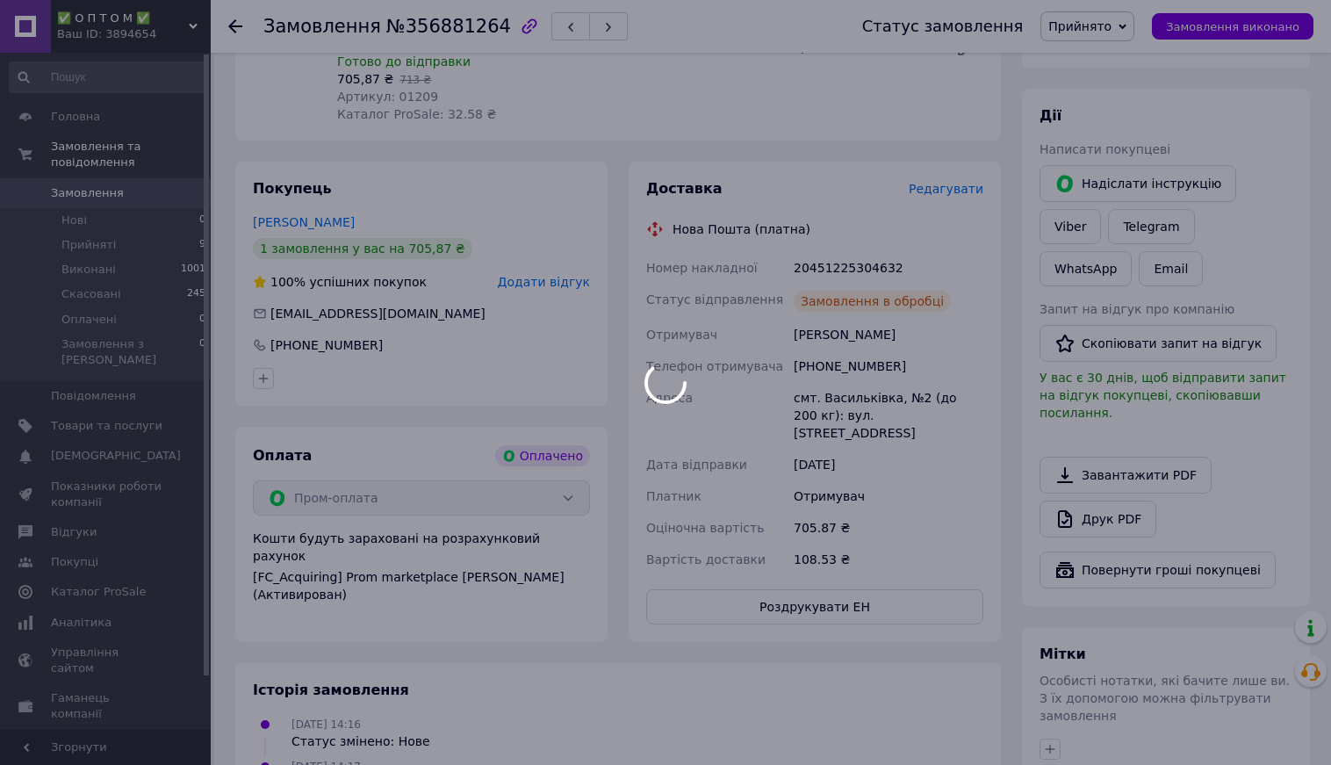
scroll to position [731, 0]
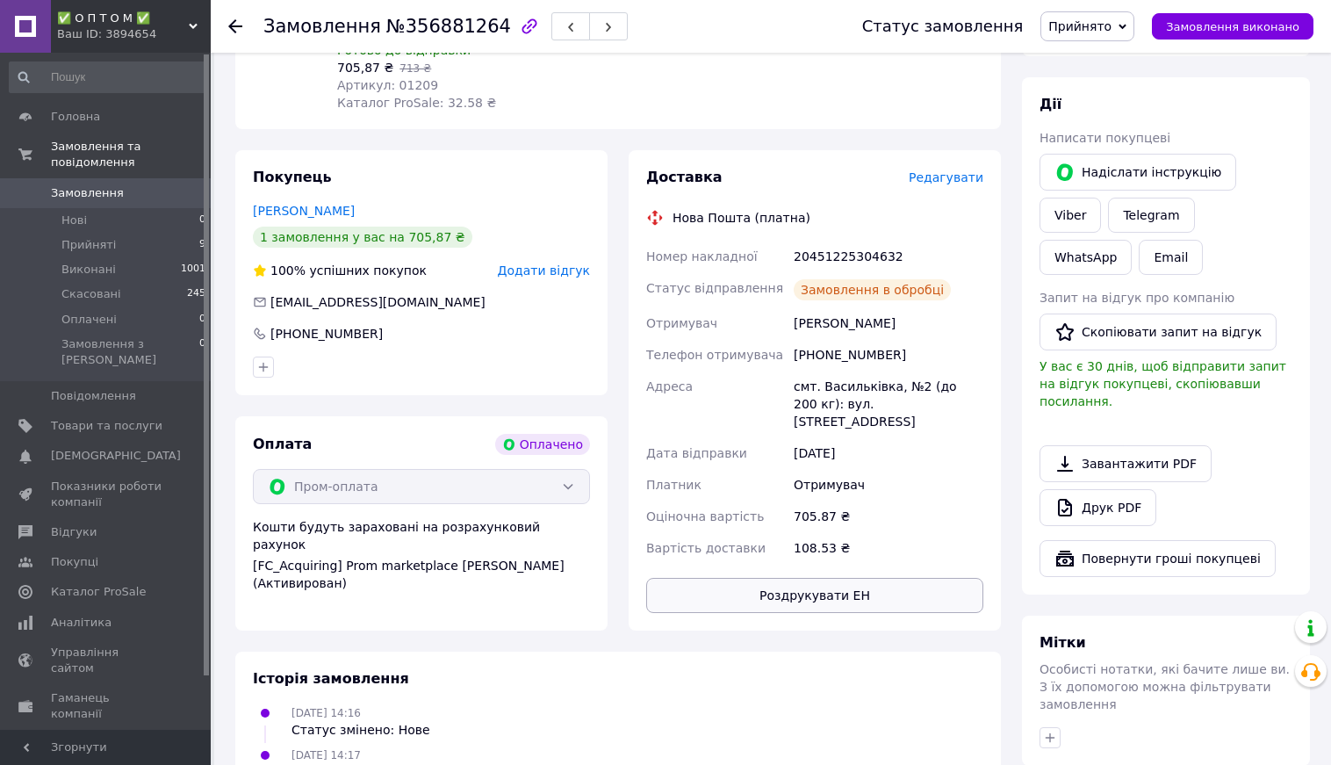
click at [802, 586] on button "Роздрукувати ЕН" at bounding box center [814, 595] width 337 height 35
click at [1240, 20] on span "Замовлення виконано" at bounding box center [1232, 26] width 133 height 13
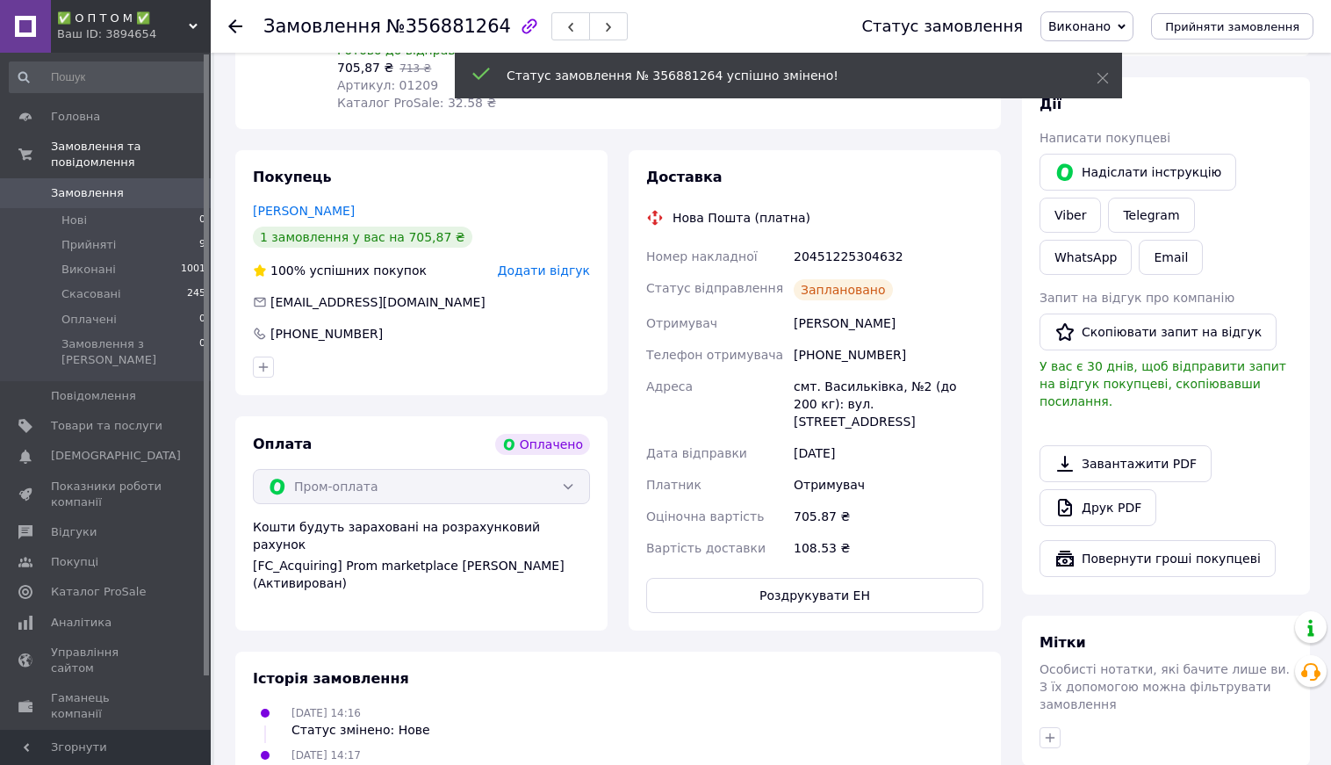
click at [232, 25] on use at bounding box center [235, 26] width 14 height 14
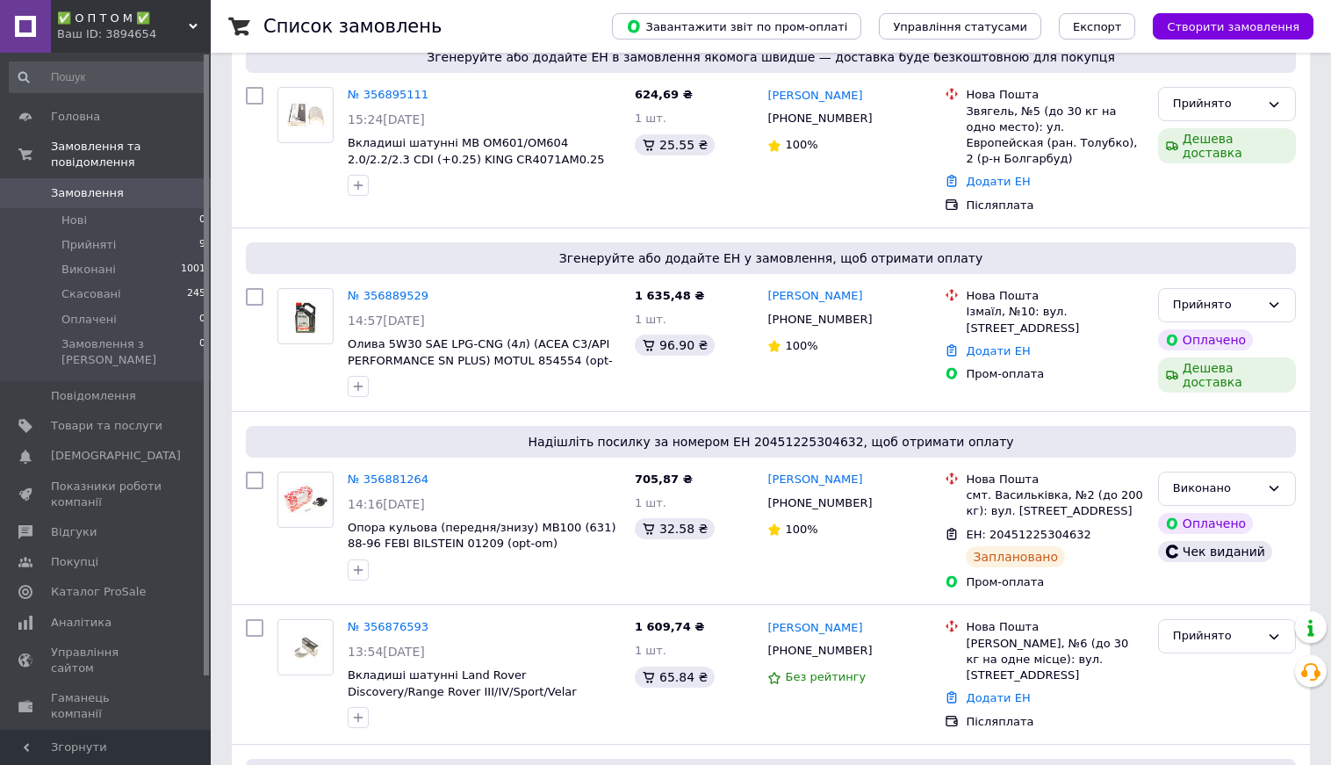
scroll to position [407, 0]
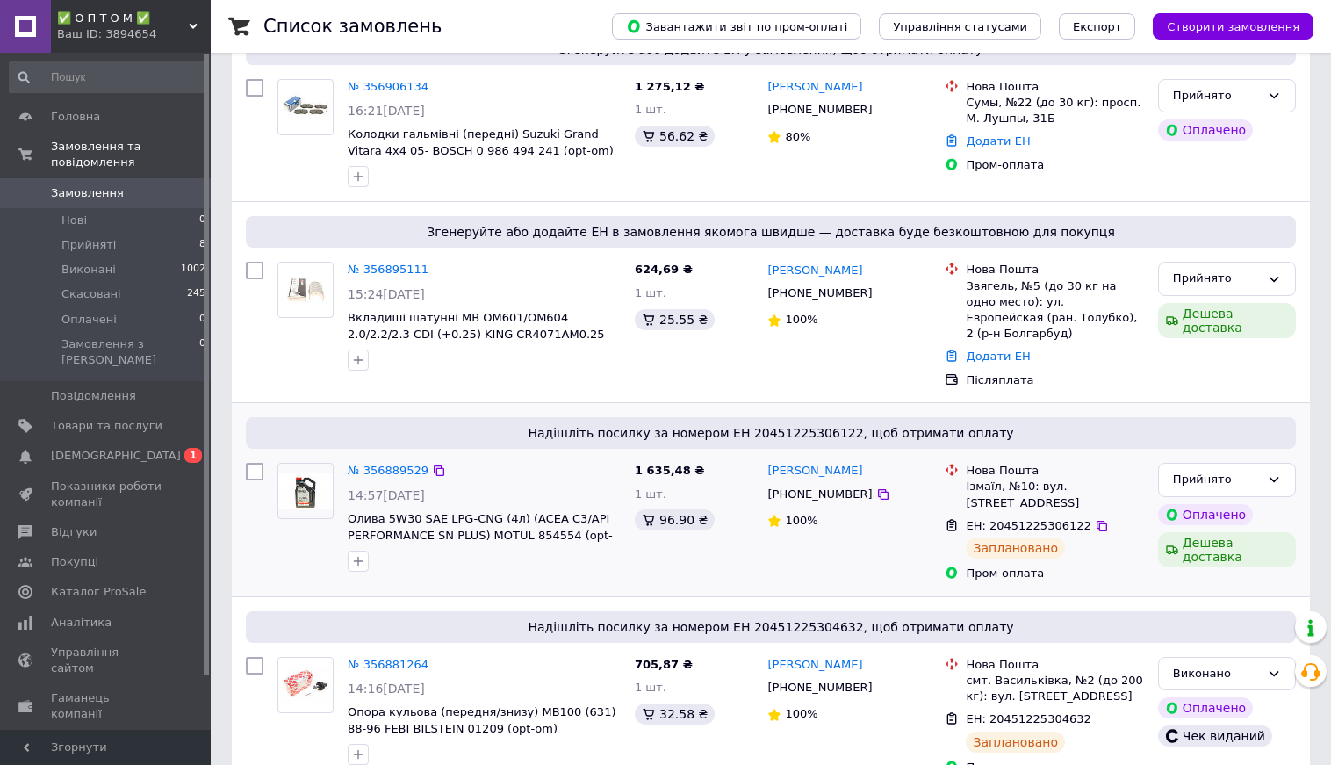
scroll to position [176, 0]
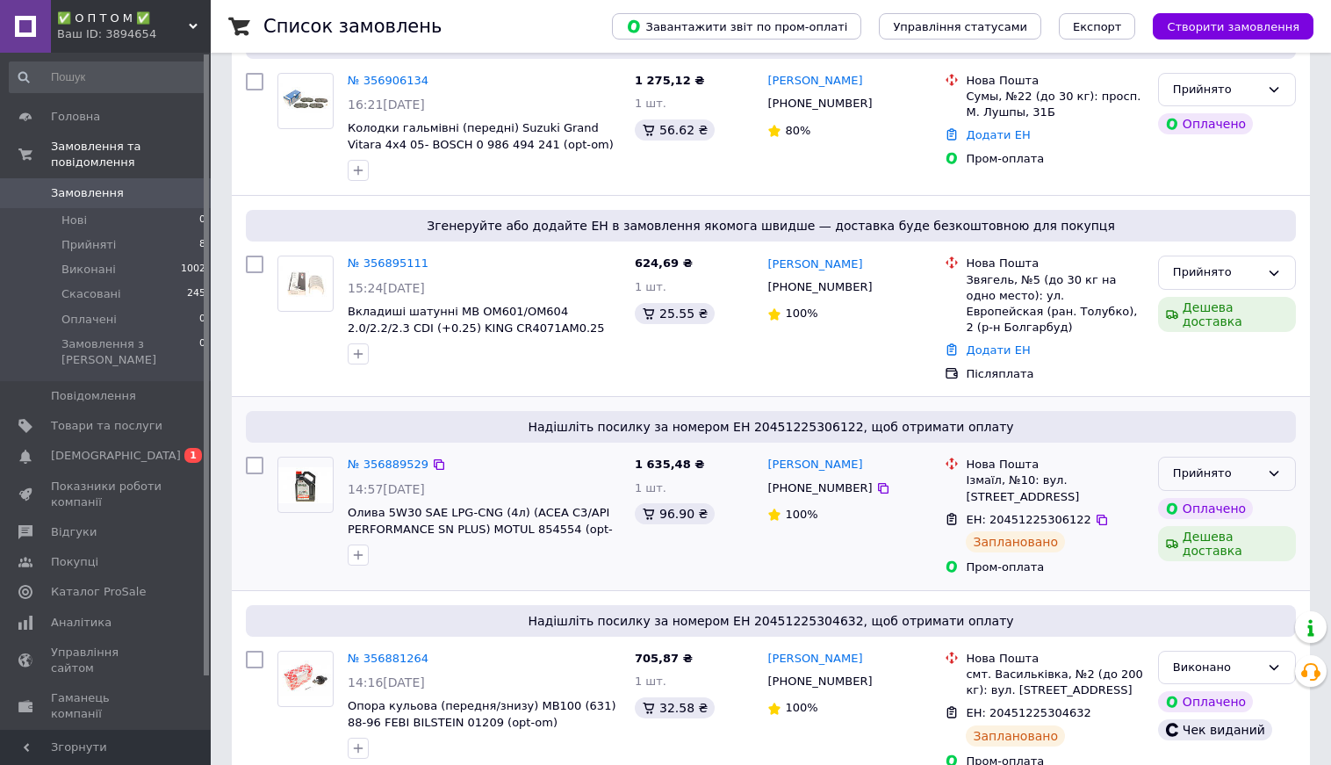
click at [1220, 464] on div "Прийнято" at bounding box center [1216, 473] width 87 height 18
click at [1206, 494] on li "Виконано" at bounding box center [1227, 510] width 136 height 32
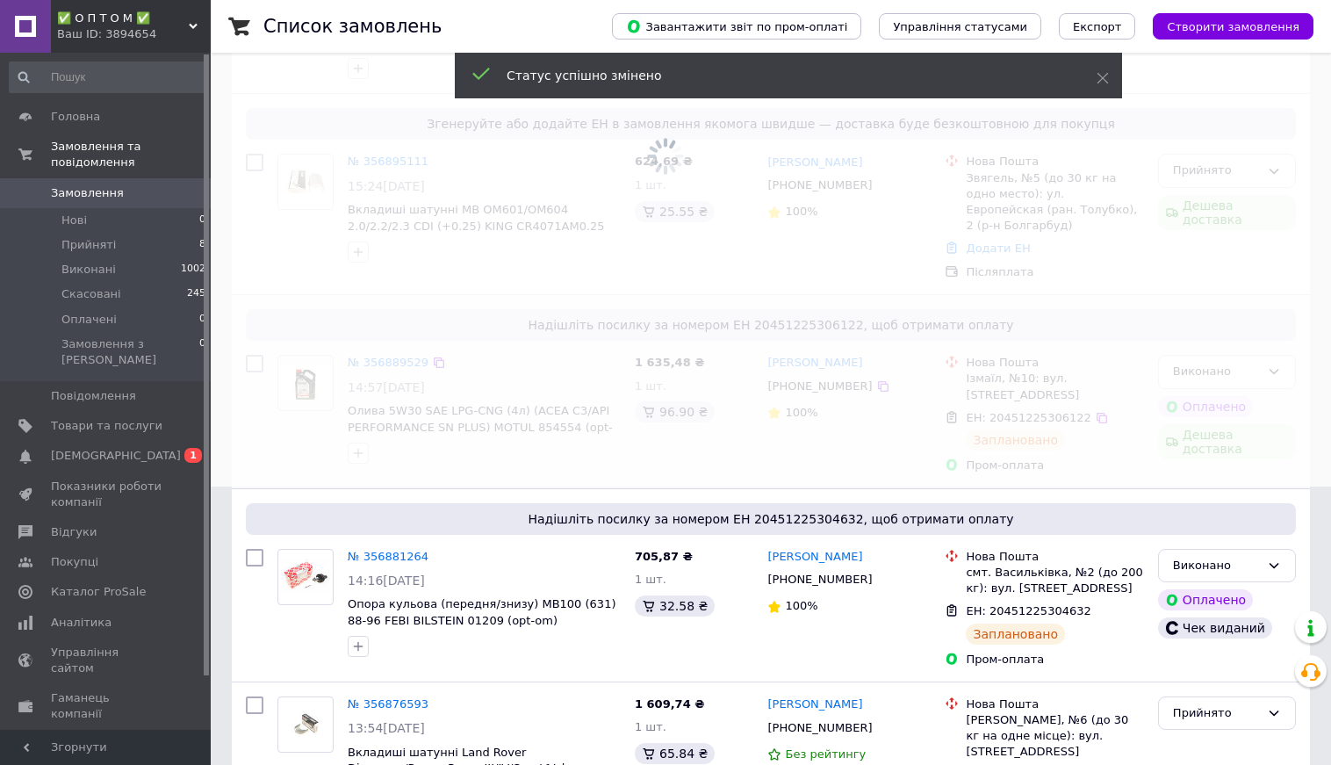
scroll to position [392, 0]
